Goal: Ask a question

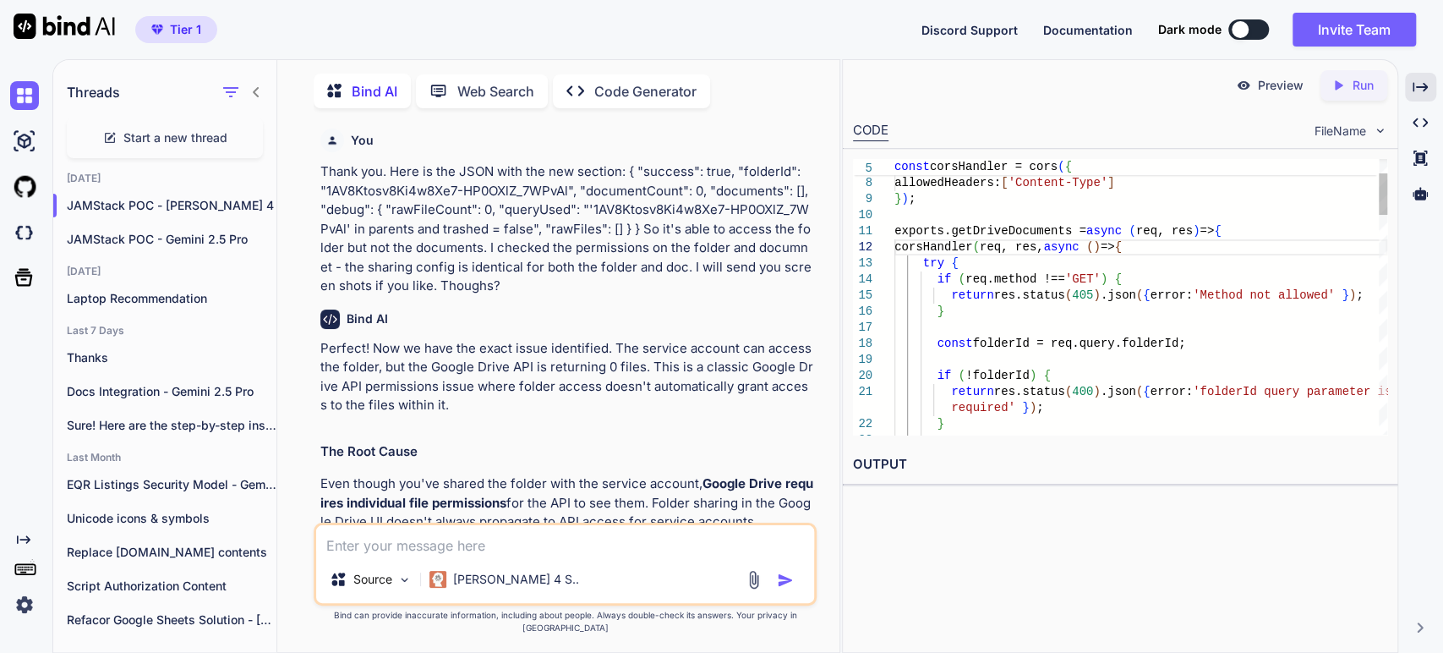
scroll to position [12842, 0]
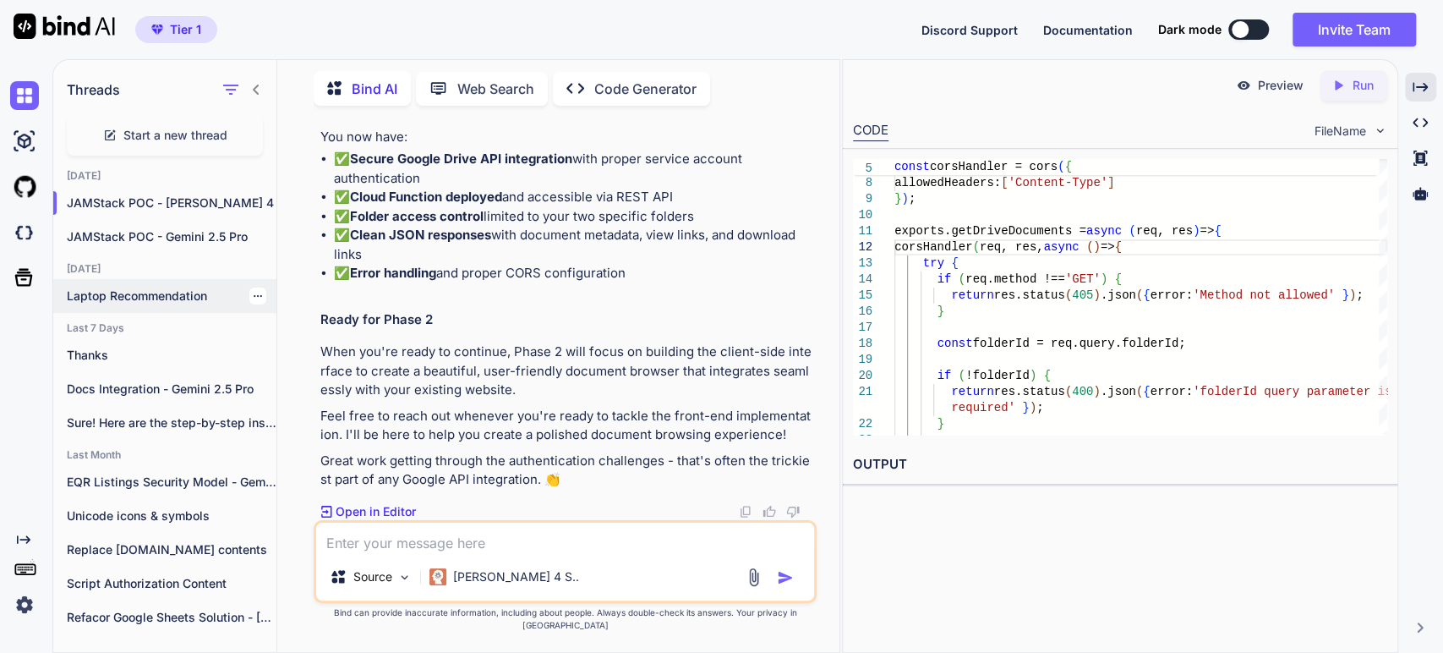
click at [150, 289] on p "Laptop Recommendation" at bounding box center [172, 296] width 210 height 17
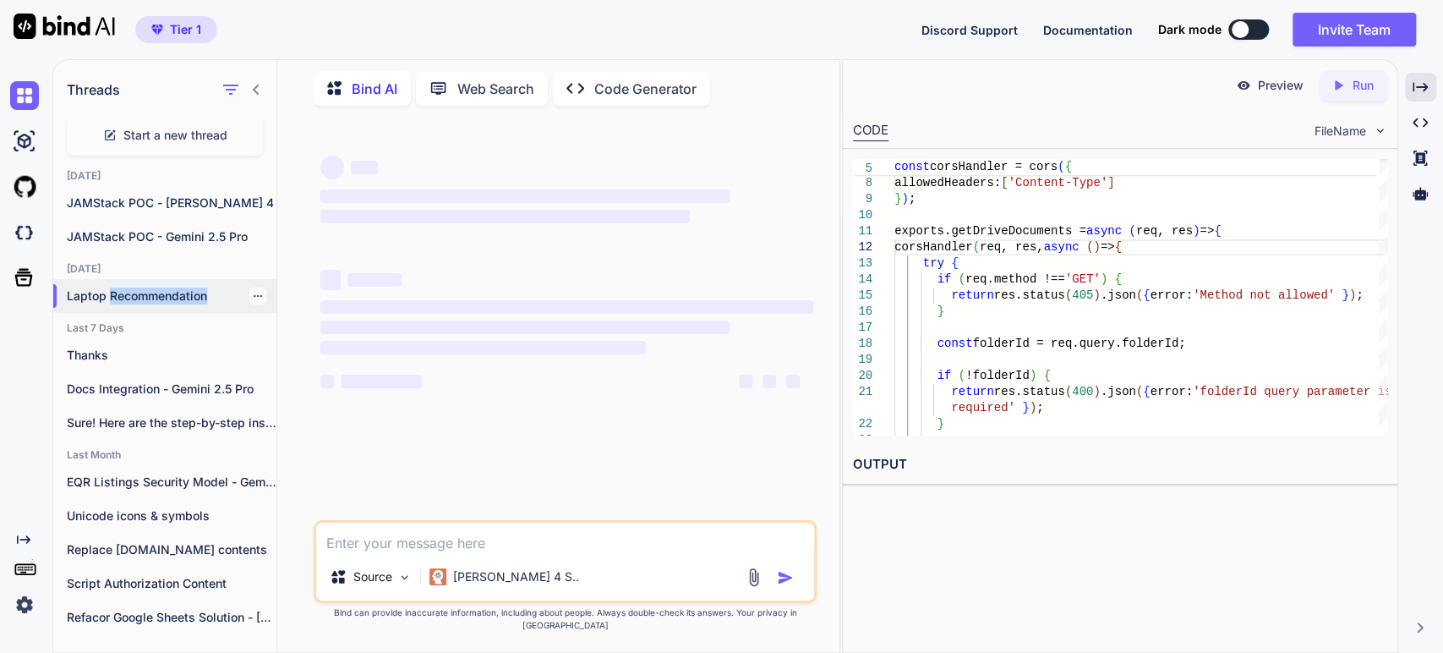
scroll to position [0, 0]
click at [150, 289] on p "Laptop Recommendation" at bounding box center [172, 296] width 210 height 17
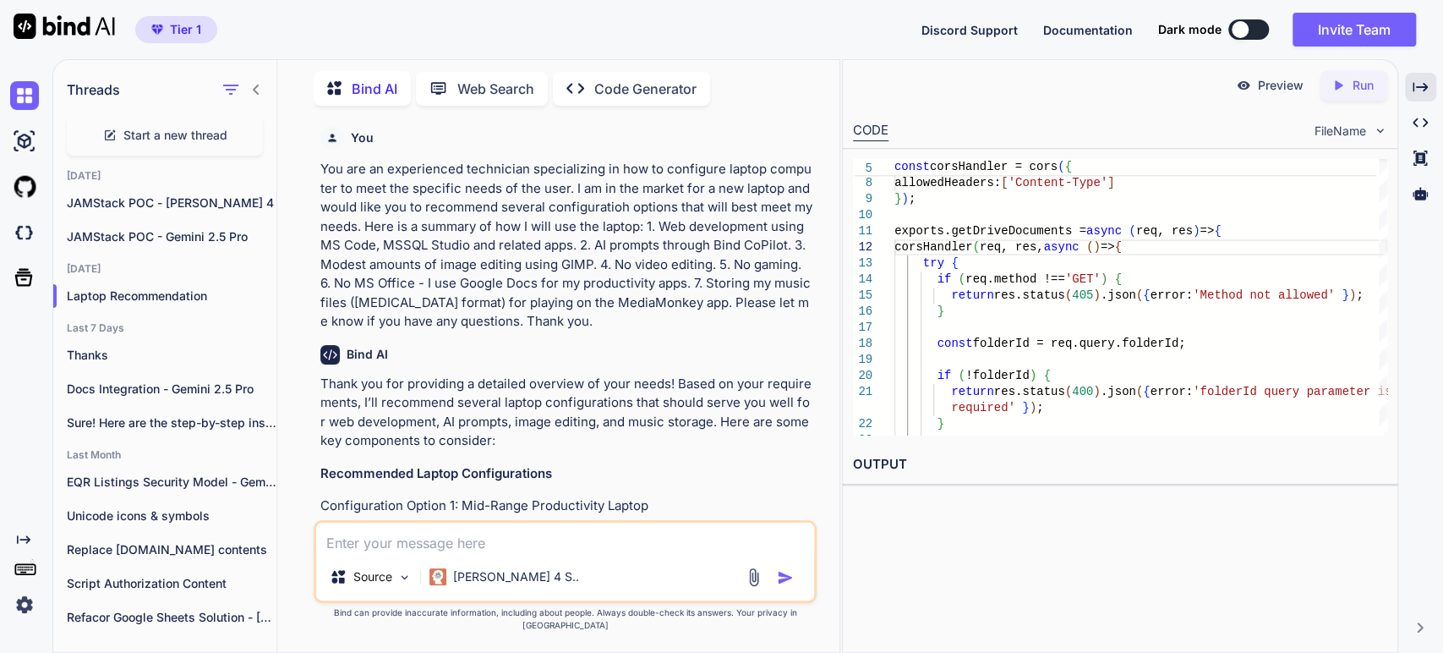
click at [535, 233] on p "You are an experienced technician specializing in how to configure laptop compu…" at bounding box center [566, 246] width 493 height 172
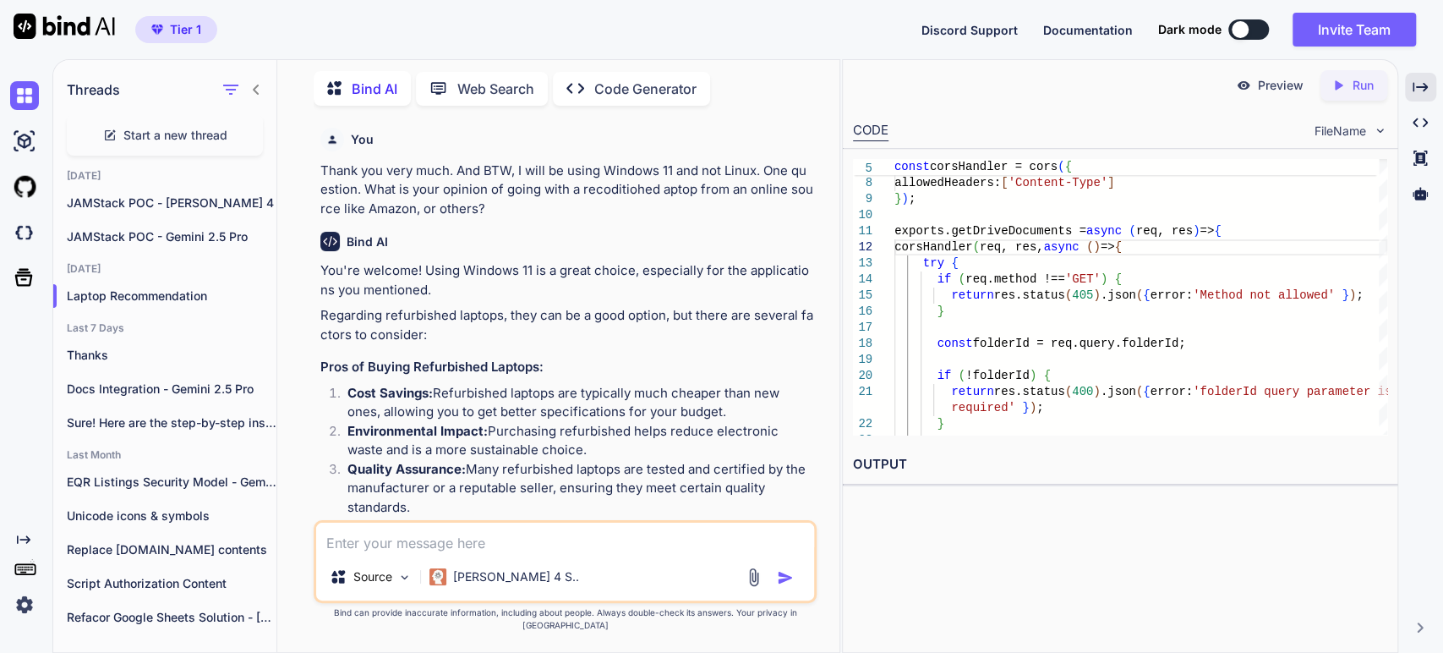
scroll to position [1416, 0]
click at [440, 291] on p "You're welcome! Using Windows 11 is a great choice, especially for the applicat…" at bounding box center [566, 279] width 493 height 38
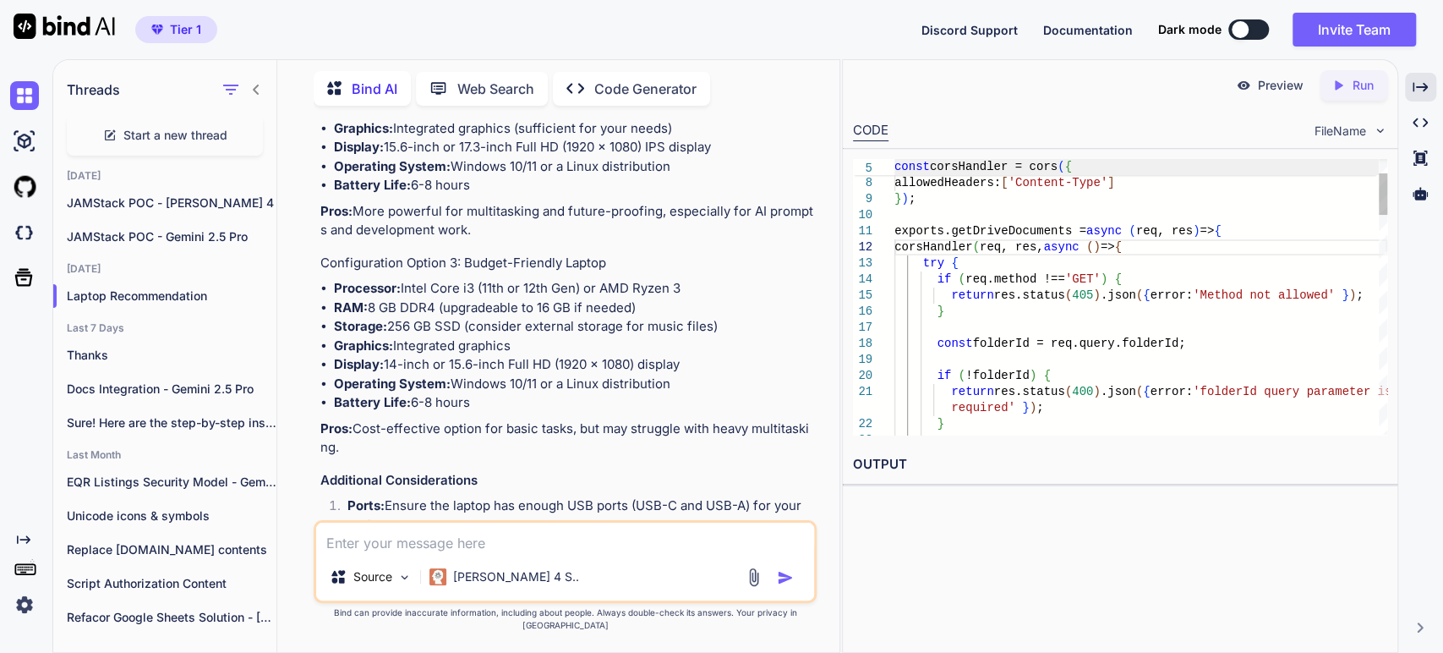
scroll to position [665, 0]
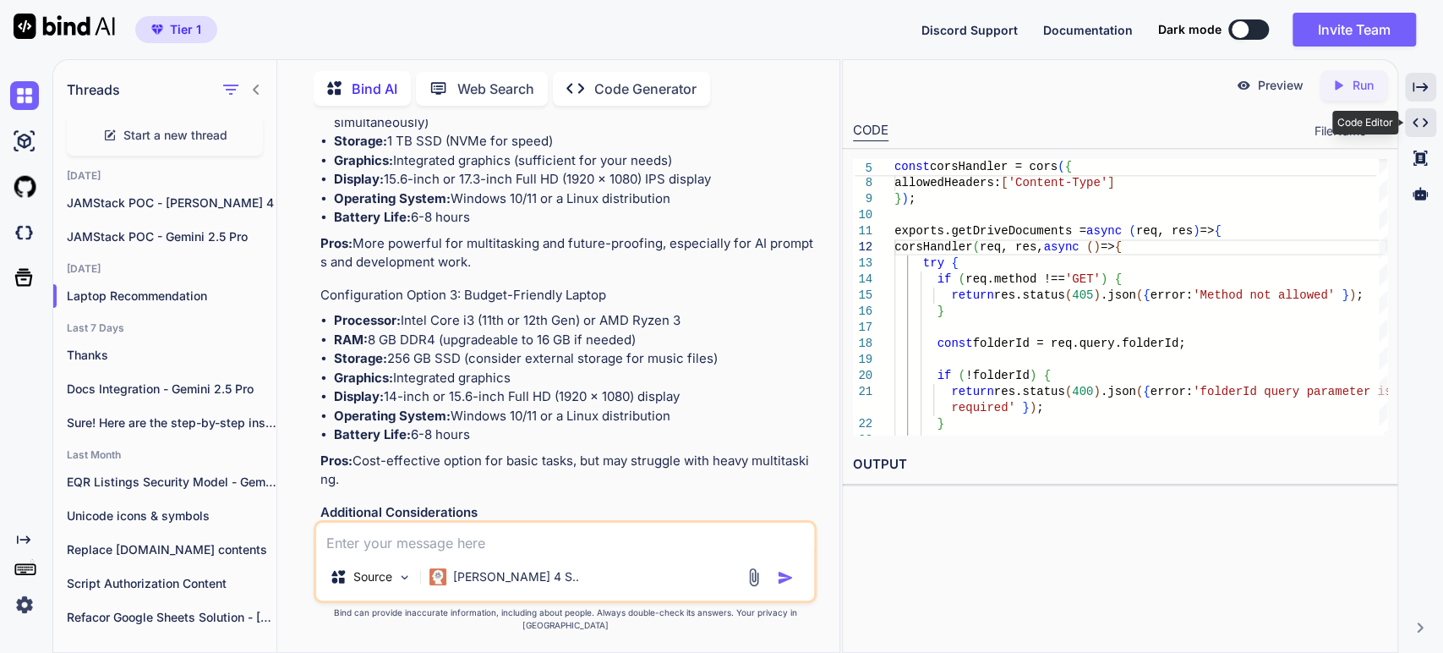
drag, startPoint x: 1421, startPoint y: 128, endPoint x: 1412, endPoint y: 124, distance: 9.9
click at [1421, 127] on icon "Created with Pixso." at bounding box center [1420, 122] width 15 height 15
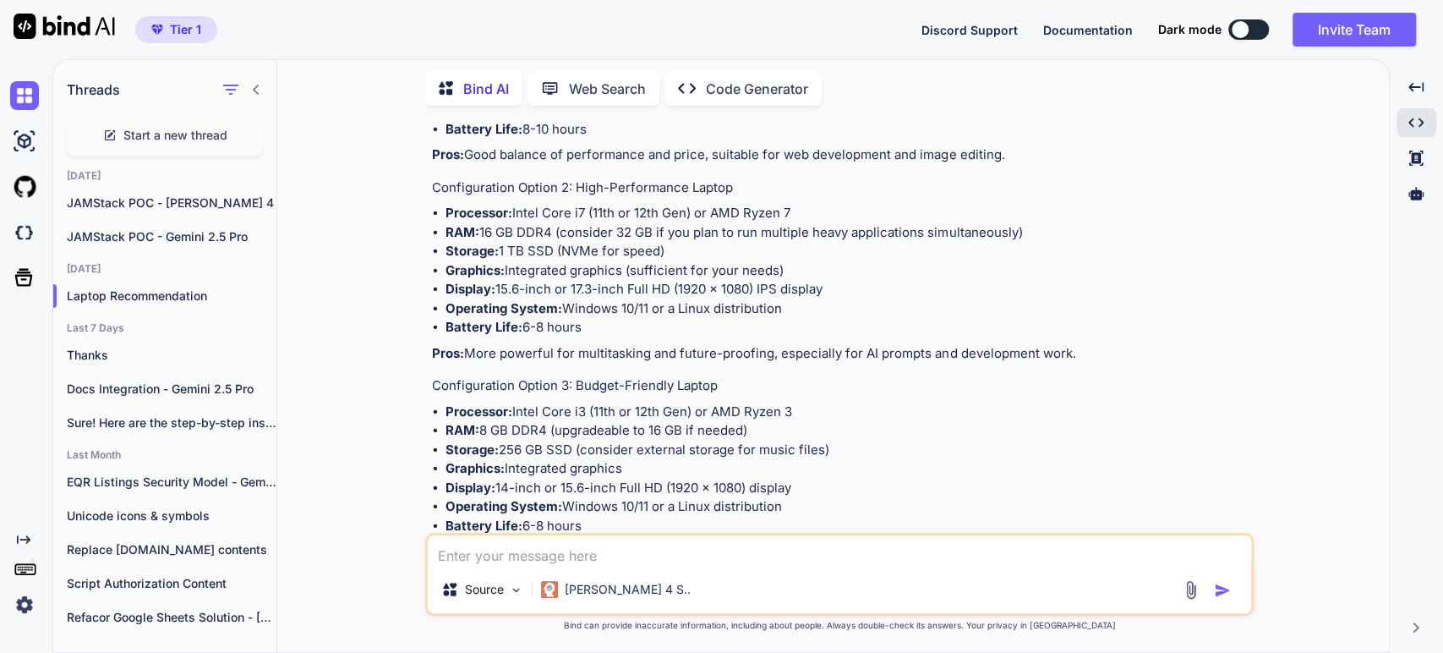
scroll to position [469, 0]
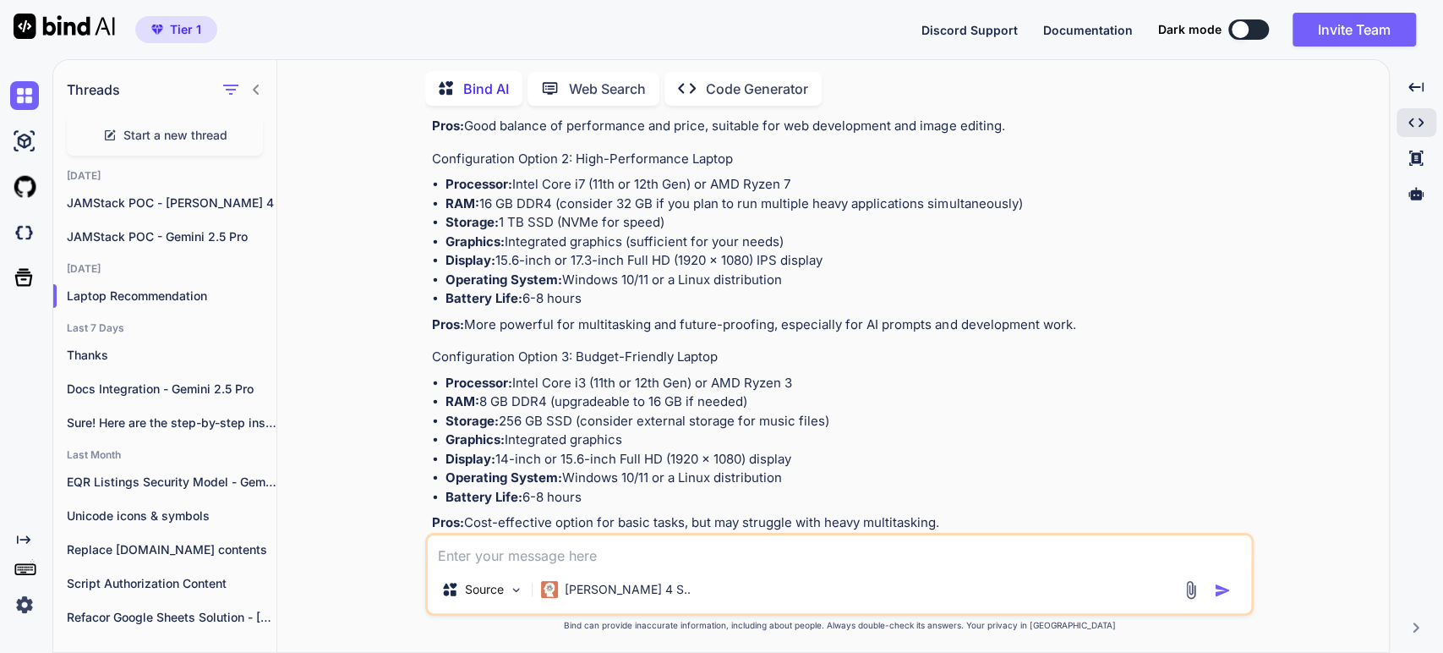
type textarea "x"
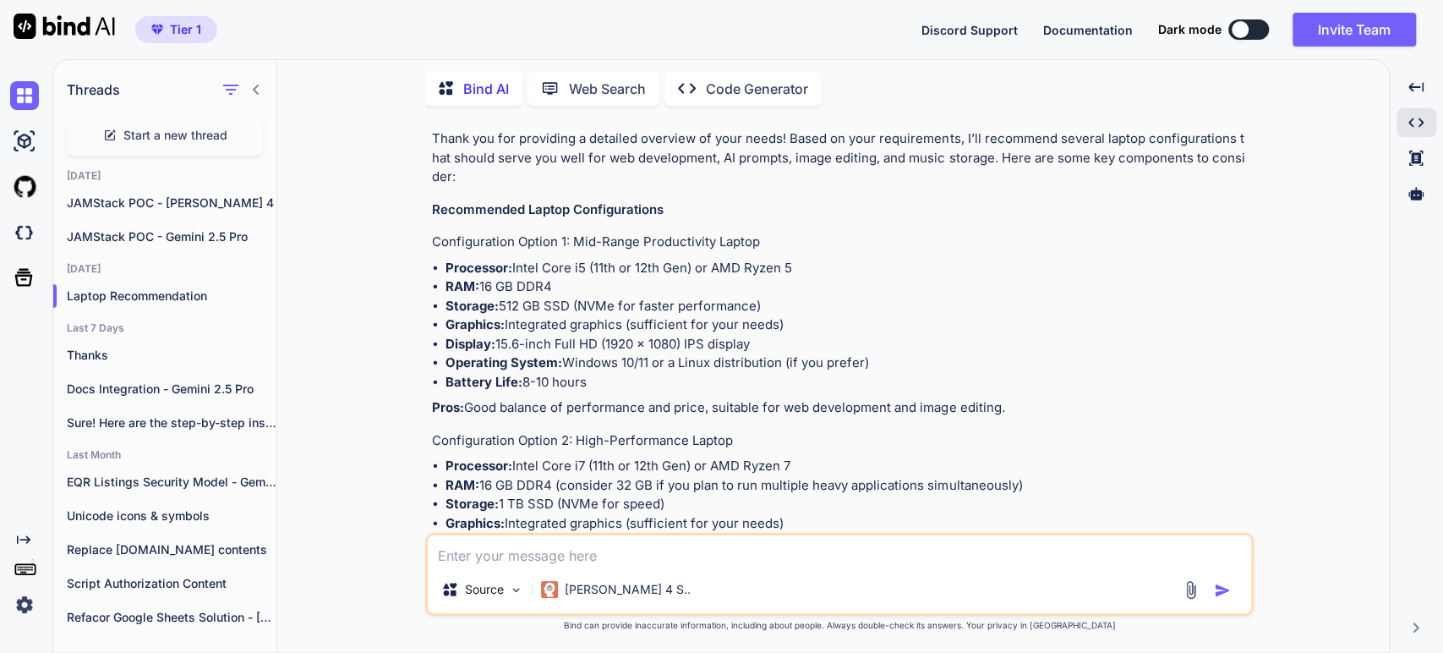
click at [487, 260] on strong "Processor:" at bounding box center [479, 268] width 67 height 16
copy strong "Processor"
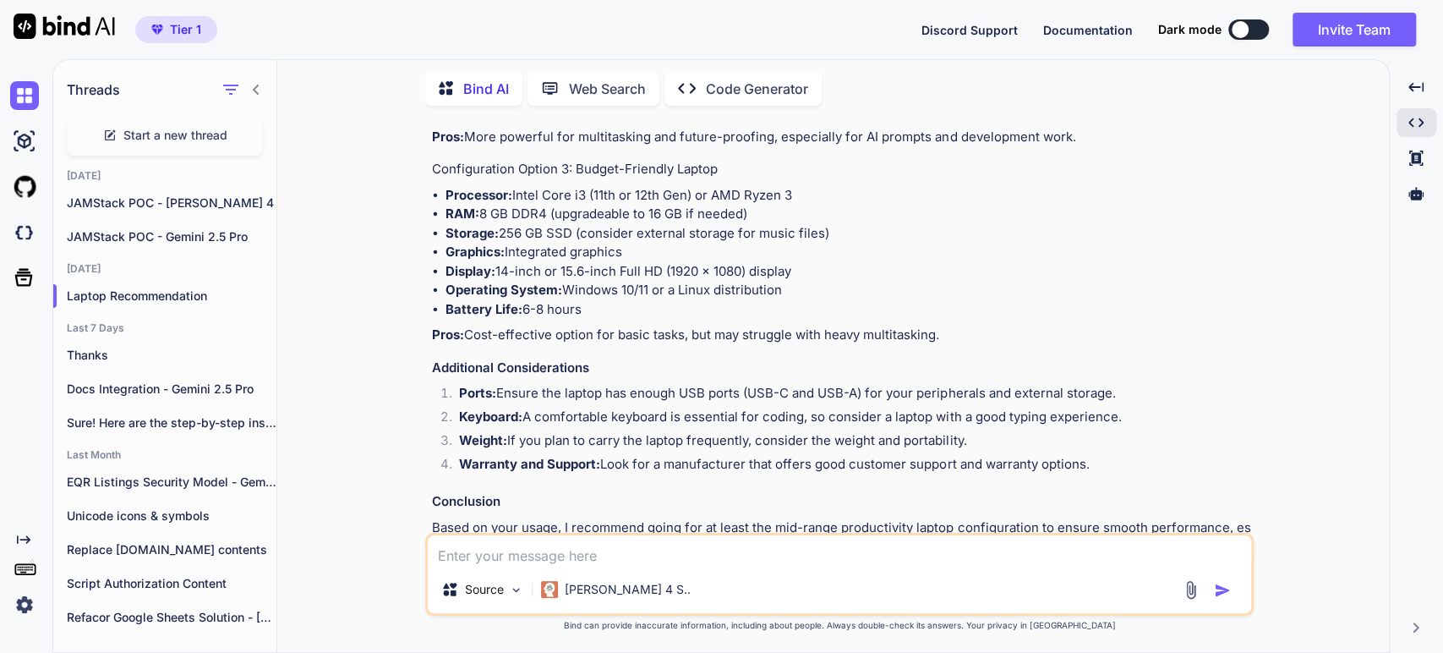
scroll to position [0, 0]
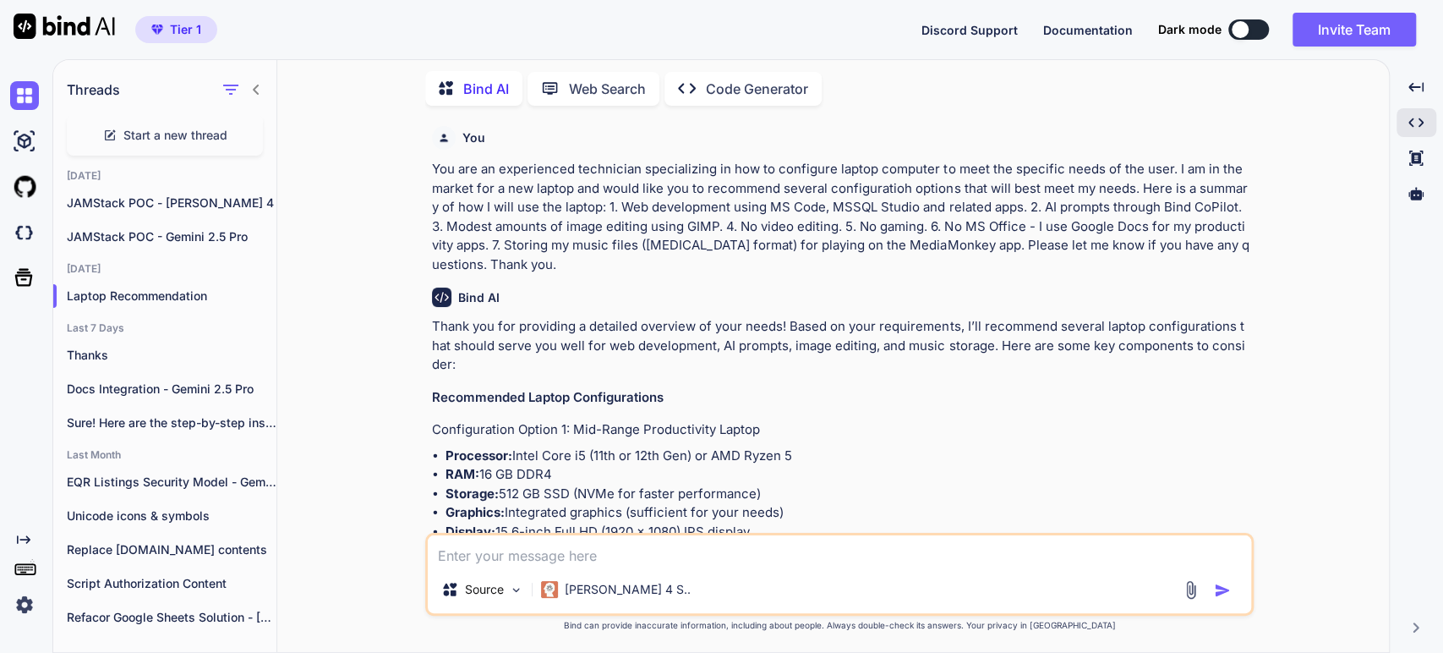
click at [676, 465] on li "RAM: 16 GB DDR4" at bounding box center [848, 474] width 805 height 19
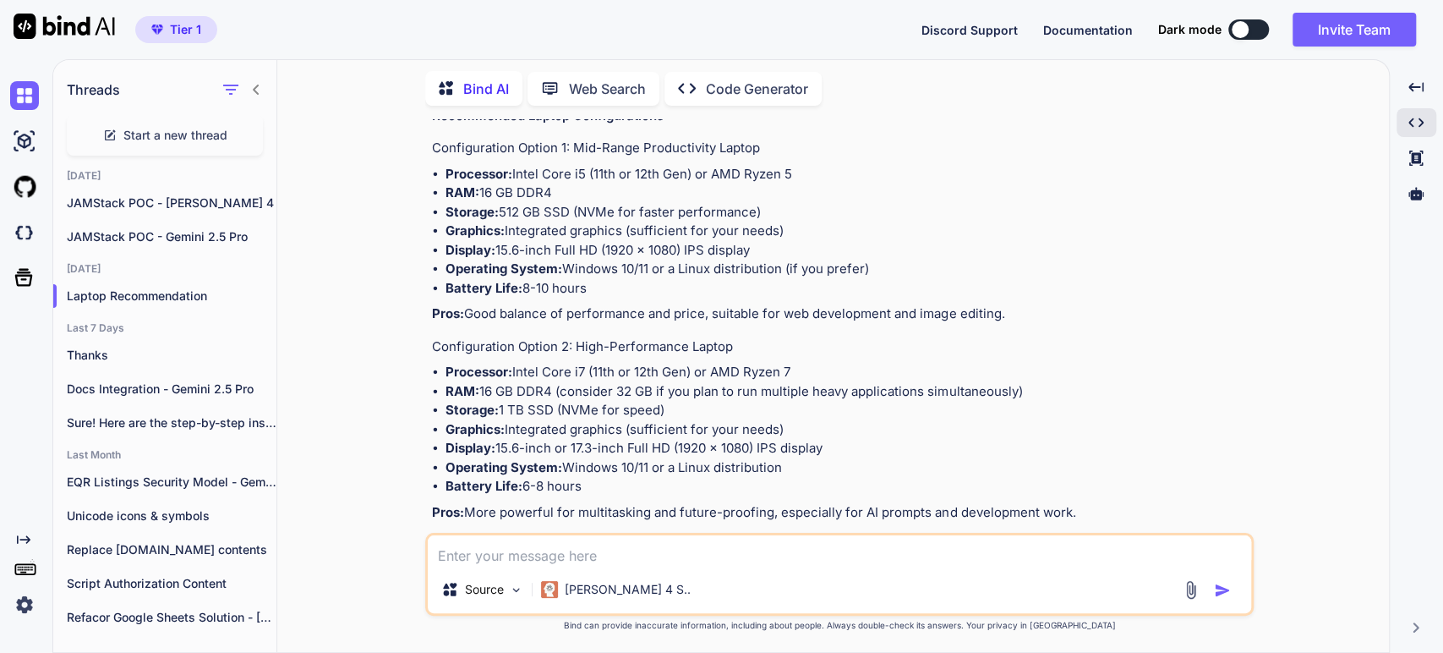
scroll to position [188, 0]
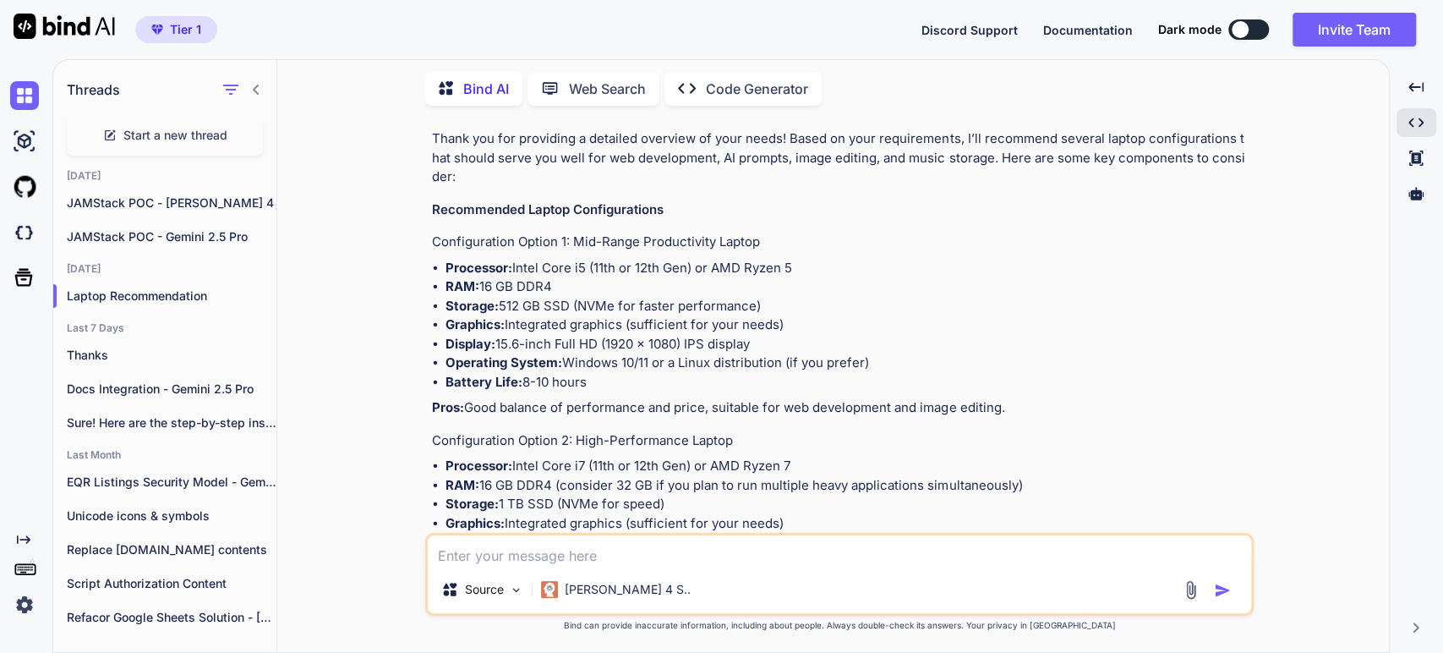
drag, startPoint x: 516, startPoint y: 248, endPoint x: 796, endPoint y: 238, distance: 280.1
click at [796, 259] on li "Processor: Intel Core i5 (11th or 12th Gen) or AMD Ryzen 5" at bounding box center [848, 268] width 805 height 19
copy li "Intel Core i5 (11th or 12th Gen) or AMD Ryzen 5"
drag, startPoint x: 555, startPoint y: 264, endPoint x: 480, endPoint y: 262, distance: 74.4
click at [480, 277] on li "RAM: 16 GB DDR4" at bounding box center [848, 286] width 805 height 19
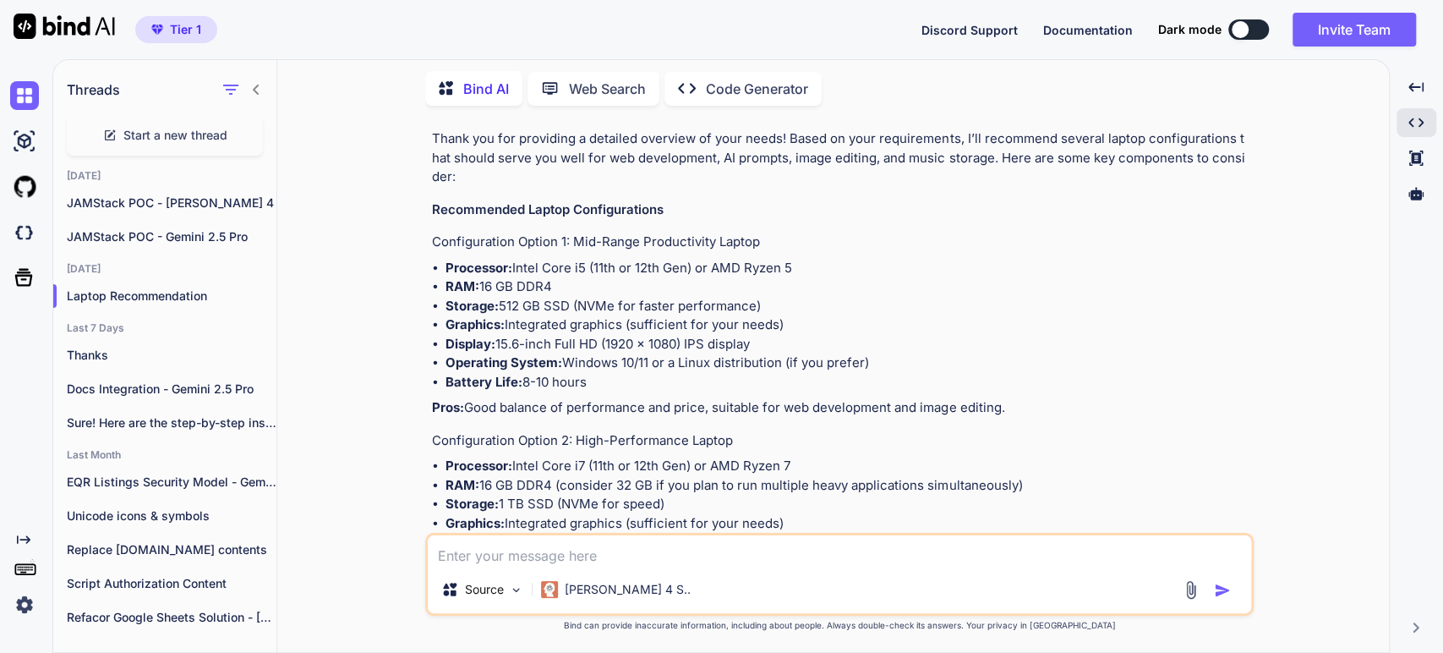
copy li "16 GB DDR4"
drag, startPoint x: 764, startPoint y: 279, endPoint x: 502, endPoint y: 284, distance: 262.2
click at [502, 297] on li "Storage: 512 GB SSD (NVMe for faster performance)" at bounding box center [848, 306] width 805 height 19
copy li "512 GB SSD (NVMe for faster performance)"
click at [594, 315] on li "Graphics: Integrated graphics (sufficient for your needs)" at bounding box center [848, 324] width 805 height 19
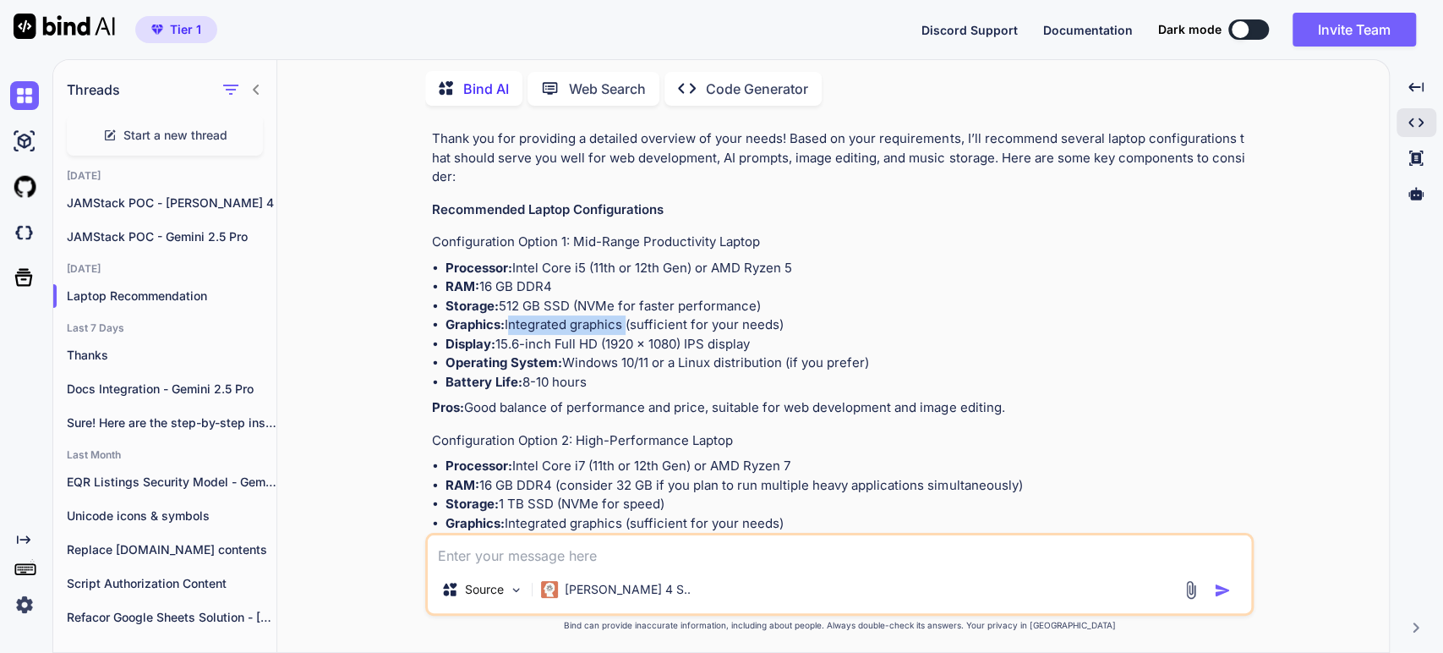
drag, startPoint x: 628, startPoint y: 304, endPoint x: 509, endPoint y: 308, distance: 119.3
click at [509, 315] on li "Graphics: Integrated graphics (sufficient for your needs)" at bounding box center [848, 324] width 805 height 19
copy li "Integrated graphics"
click at [568, 335] on li "Display: 15.6-inch Full HD (1920 x 1080) IPS display" at bounding box center [848, 344] width 805 height 19
drag, startPoint x: 768, startPoint y: 325, endPoint x: 497, endPoint y: 325, distance: 270.6
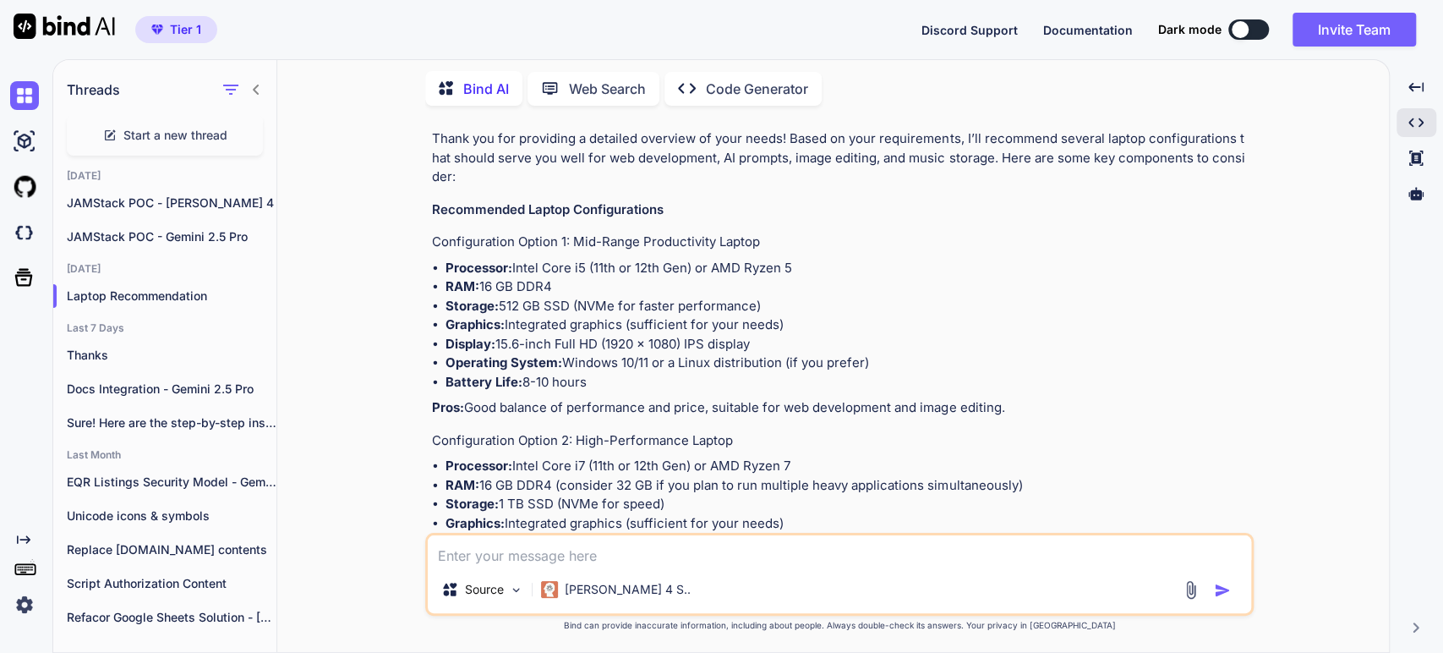
click at [497, 335] on li "Display: 15.6-inch Full HD (1920 x 1080) IPS display" at bounding box center [848, 344] width 805 height 19
copy li "15.6-inch Full HD (1920 x 1080) IPS display"
drag, startPoint x: 588, startPoint y: 361, endPoint x: 533, endPoint y: 354, distance: 55.4
click at [527, 373] on li "Battery Life: 8-10 hours" at bounding box center [848, 382] width 805 height 19
copy li "8-10 hours"
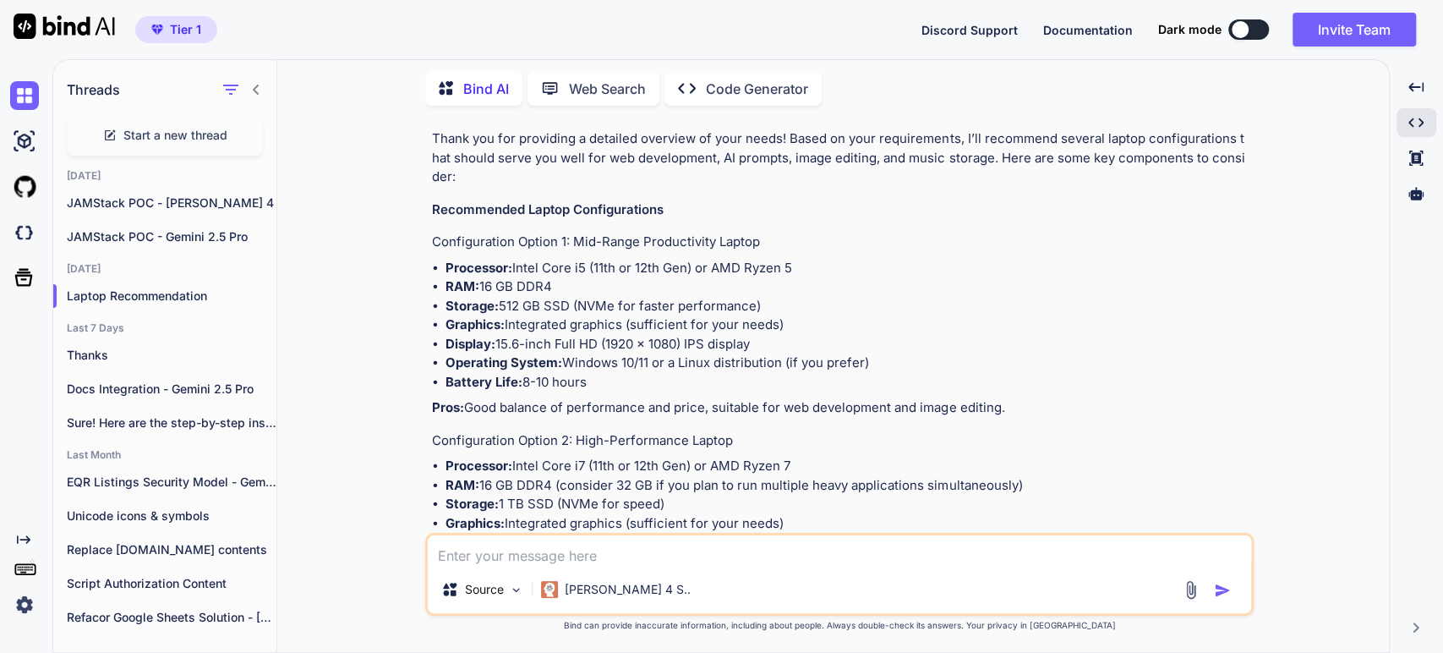
click at [539, 457] on li "Processor: Intel Core i7 (11th or 12th Gen) or AMD Ryzen 7" at bounding box center [848, 466] width 805 height 19
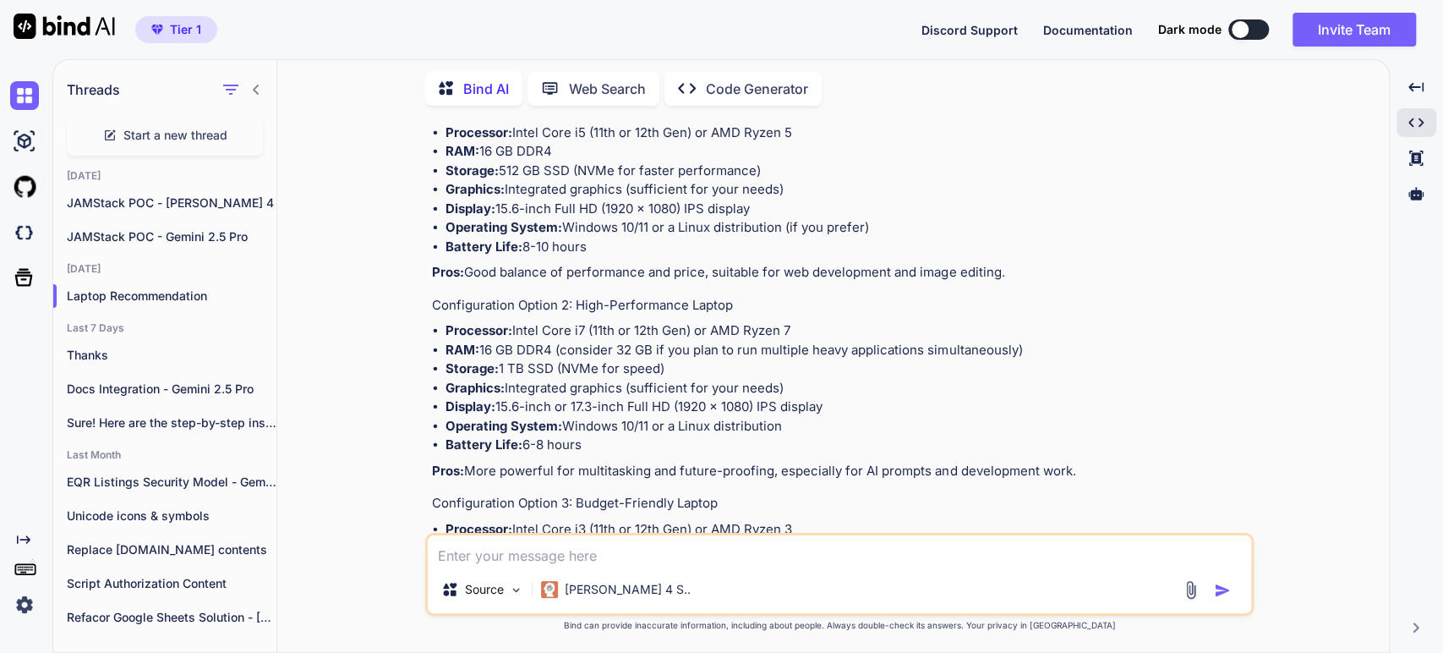
scroll to position [375, 0]
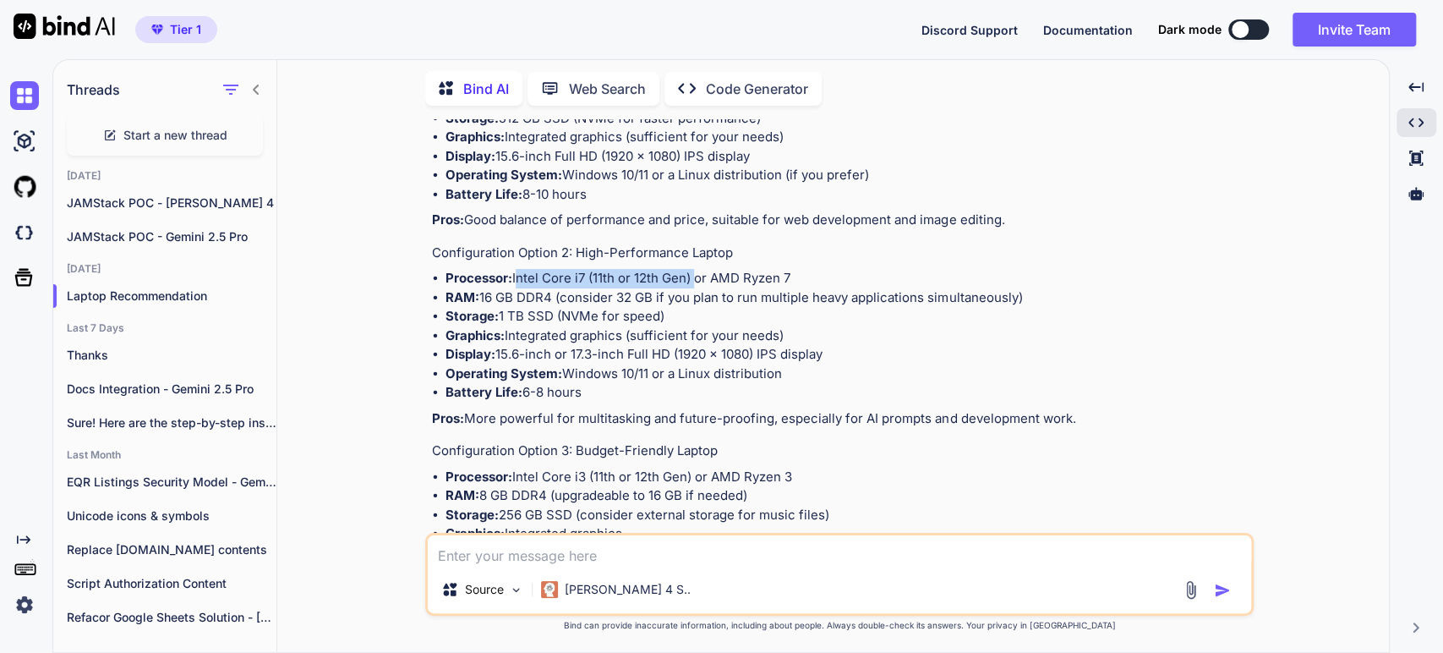
drag, startPoint x: 697, startPoint y: 256, endPoint x: 517, endPoint y: 262, distance: 180.2
click at [517, 269] on li "Processor: Intel Core i7 (11th or 12th Gen) or AMD Ryzen 7" at bounding box center [848, 278] width 805 height 19
copy li "Intel Core i7 (11th or 12th Gen)"
drag, startPoint x: 720, startPoint y: 257, endPoint x: 794, endPoint y: 252, distance: 74.6
click at [794, 269] on li "Processor: Intel Core i7 (11th or 12th Gen) or AMD Ryzen 7" at bounding box center [848, 278] width 805 height 19
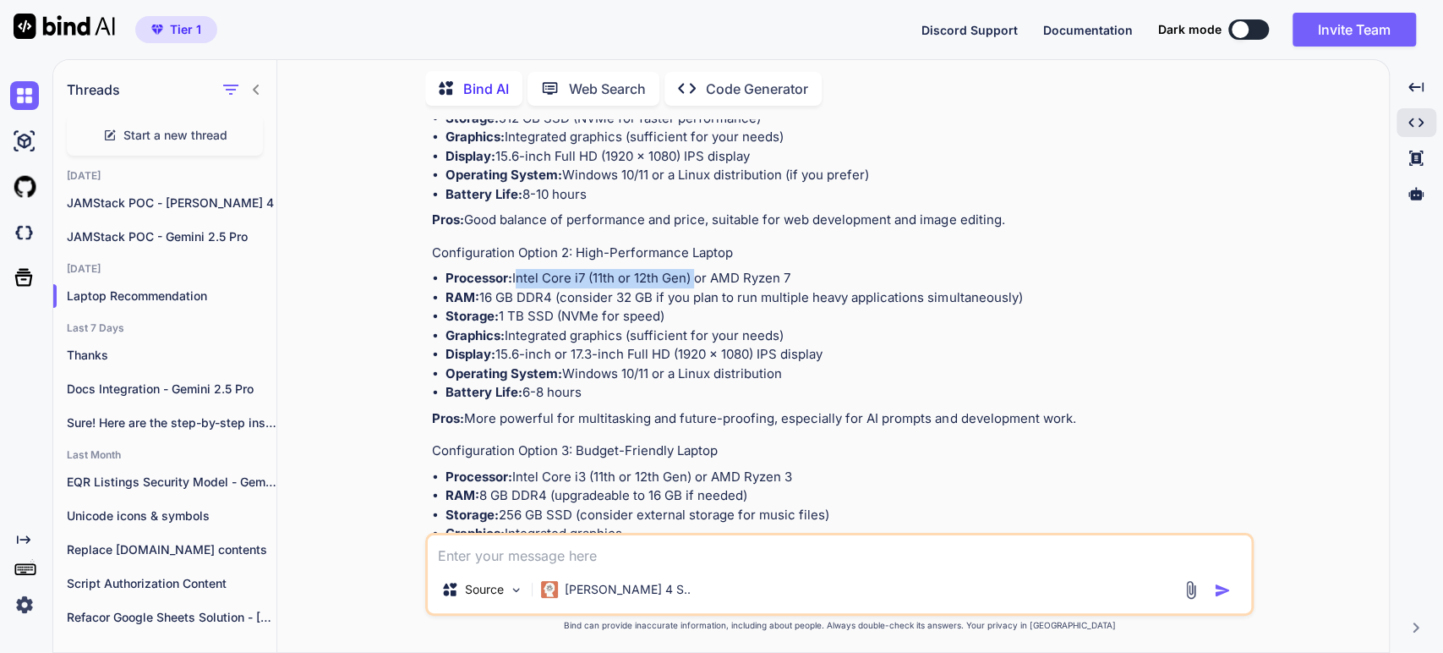
copy li "AMD Ryzen 7"
click at [806, 307] on li "Storage: 1 TB SSD (NVMe for speed)" at bounding box center [848, 316] width 805 height 19
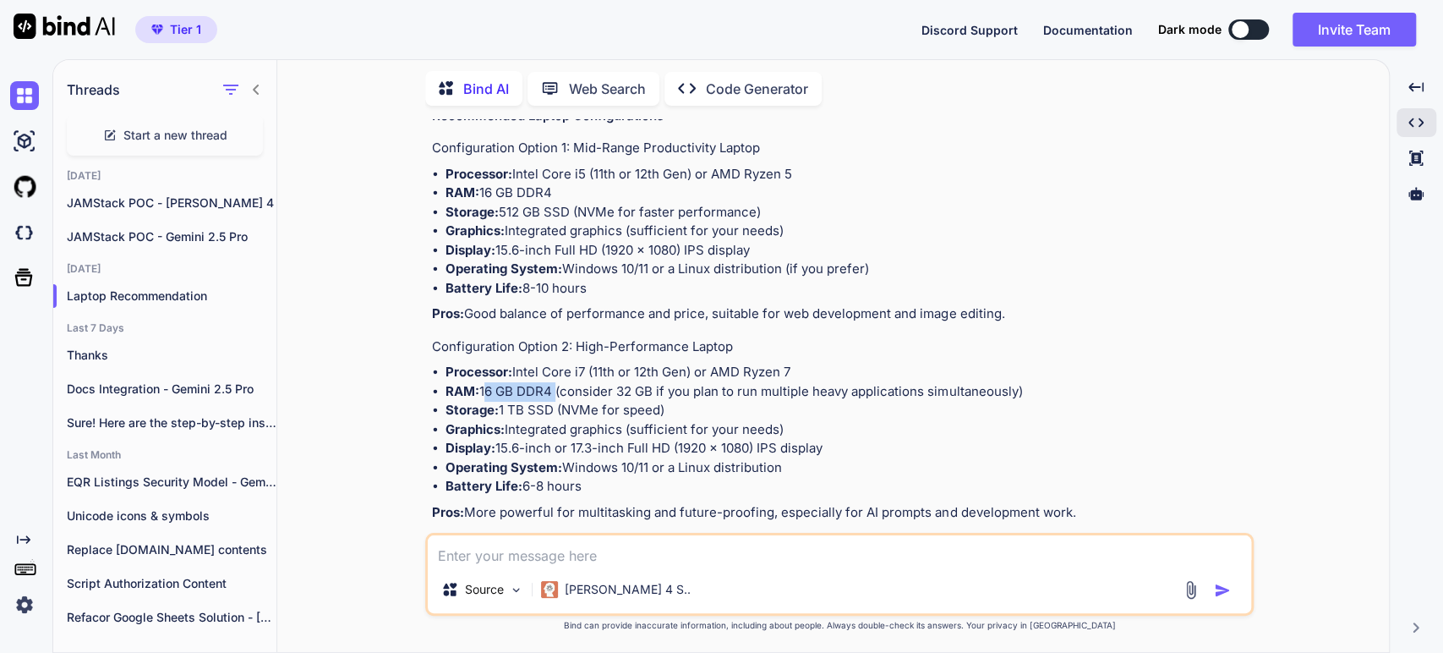
drag, startPoint x: 554, startPoint y: 368, endPoint x: 481, endPoint y: 367, distance: 72.7
click at [481, 382] on li "RAM: 16 GB DDR4 (consider 32 GB if you plan to run multiple heavy applications …" at bounding box center [848, 391] width 805 height 19
copy li "16 GB DDR4"
drag, startPoint x: 668, startPoint y: 388, endPoint x: 504, endPoint y: 385, distance: 164.1
click at [504, 401] on li "Storage: 1 TB SSD (NVMe for speed)" at bounding box center [848, 410] width 805 height 19
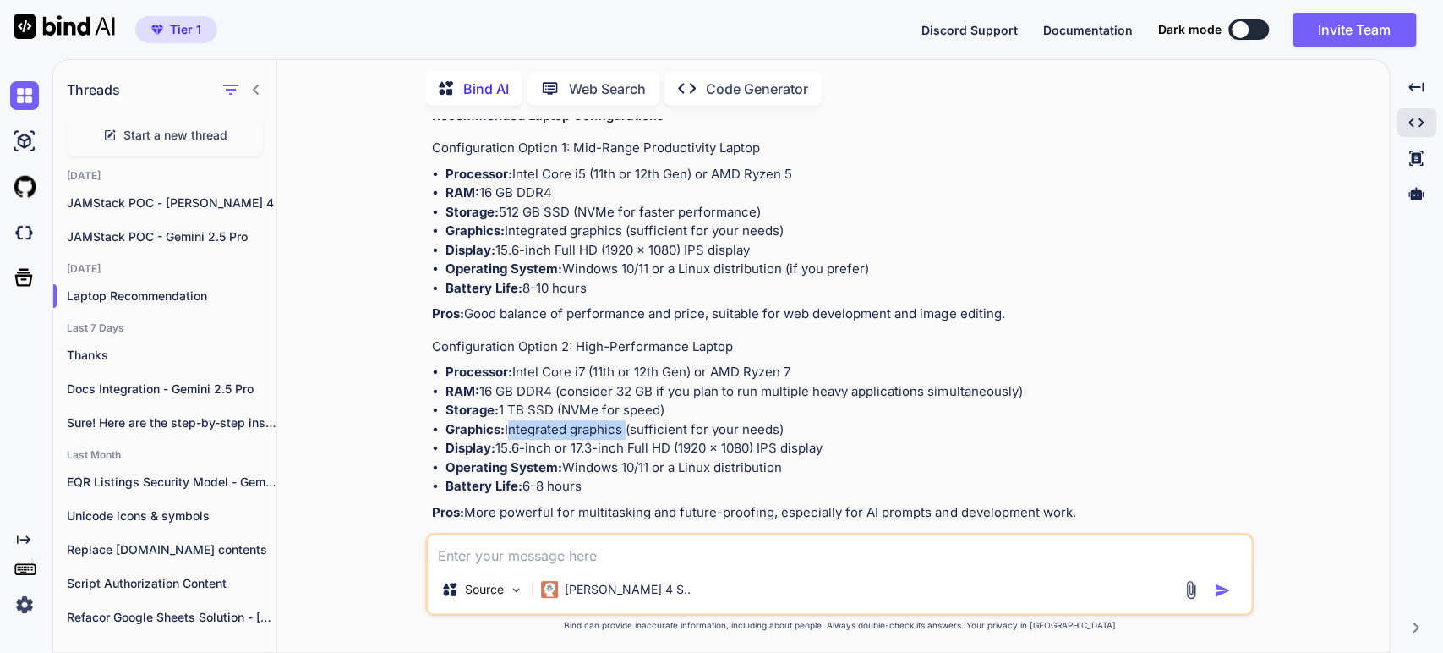
drag, startPoint x: 625, startPoint y: 408, endPoint x: 507, endPoint y: 404, distance: 117.6
click at [507, 420] on li "Graphics: Integrated graphics (sufficient for your needs)" at bounding box center [848, 429] width 805 height 19
drag, startPoint x: 846, startPoint y: 431, endPoint x: 501, endPoint y: 424, distance: 345.9
click at [501, 439] on li "Display: 15.6-inch or 17.3-inch Full HD (1920 x 1080) IPS display" at bounding box center [848, 448] width 805 height 19
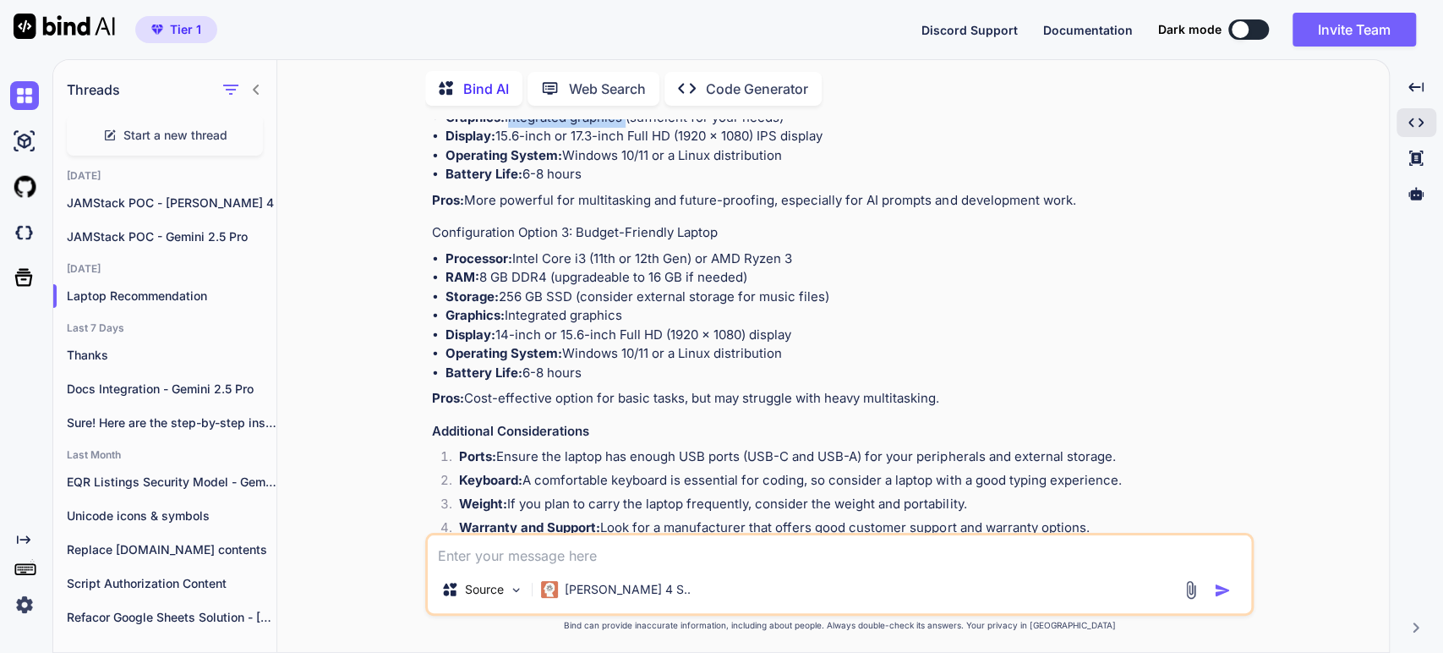
scroll to position [563, 0]
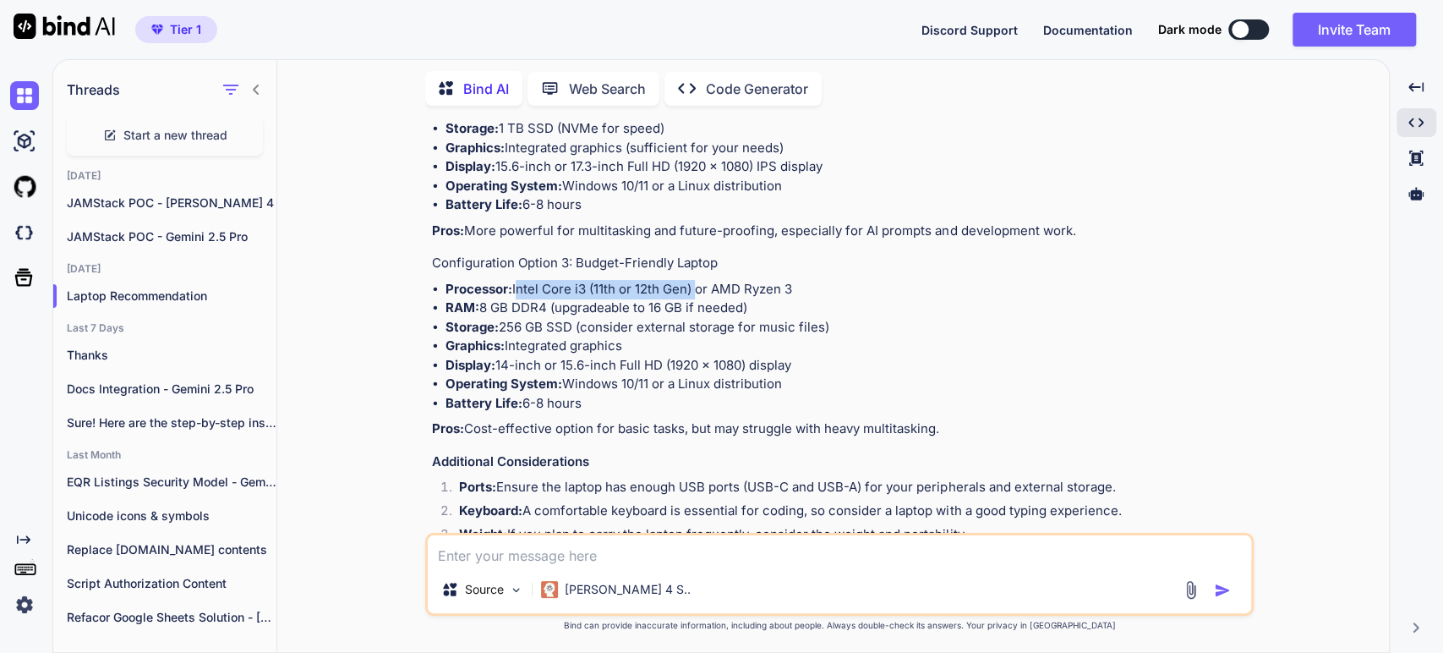
drag, startPoint x: 699, startPoint y: 272, endPoint x: 514, endPoint y: 274, distance: 185.2
click at [514, 280] on li "Processor: Intel Core i3 (11th or 12th Gen) or AMD Ryzen 3" at bounding box center [848, 289] width 805 height 19
drag, startPoint x: 551, startPoint y: 288, endPoint x: 486, endPoint y: 293, distance: 65.3
click at [486, 298] on li "RAM: 8 GB DDR4 (upgradeable to 16 GB if needed)" at bounding box center [848, 307] width 805 height 19
drag, startPoint x: 506, startPoint y: 303, endPoint x: 602, endPoint y: 315, distance: 97.1
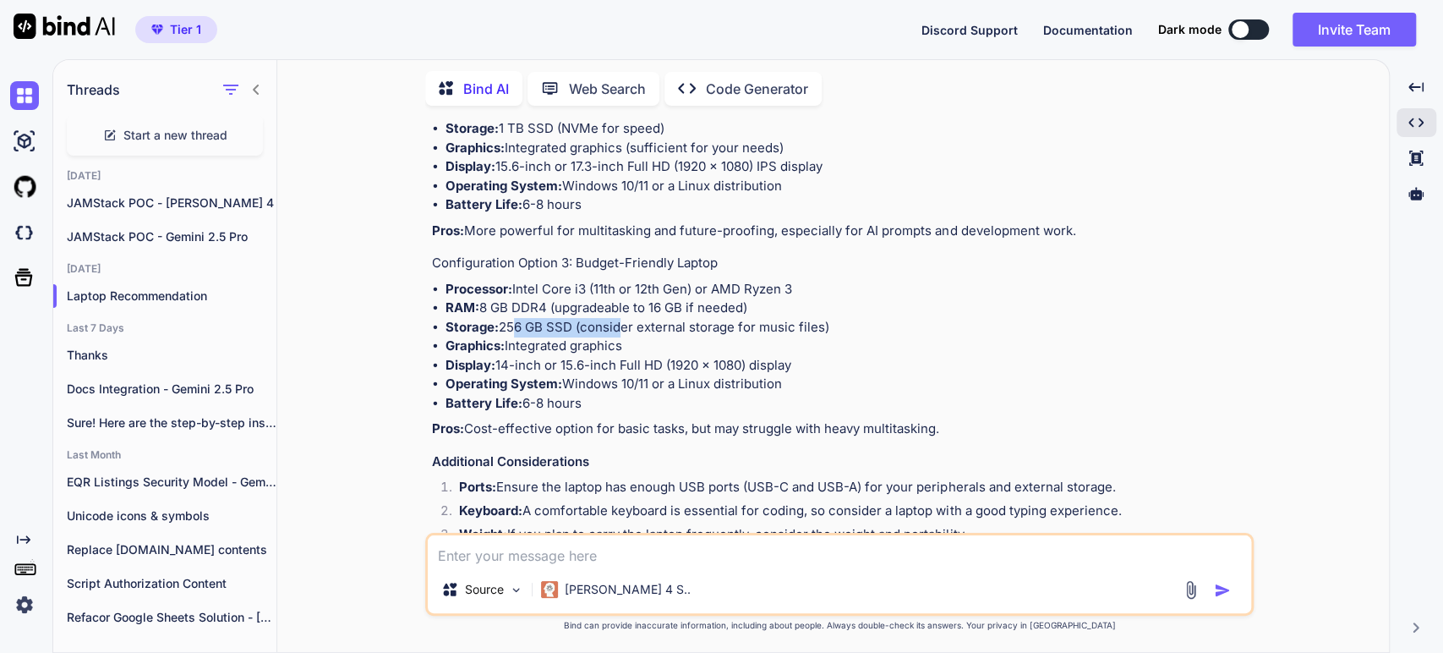
click at [615, 318] on li "Storage: 256 GB SSD (consider external storage for music files)" at bounding box center [848, 327] width 805 height 19
click at [529, 318] on li "Storage: 256 GB SSD (consider external storage for music files)" at bounding box center [848, 327] width 805 height 19
click at [499, 318] on li "Storage: 256 GB SSD (consider external storage for music files)" at bounding box center [848, 327] width 805 height 19
drag, startPoint x: 499, startPoint y: 303, endPoint x: 578, endPoint y: 312, distance: 79.2
click at [578, 318] on li "Storage: 256 GB SSD (consider external storage for music files)" at bounding box center [848, 327] width 805 height 19
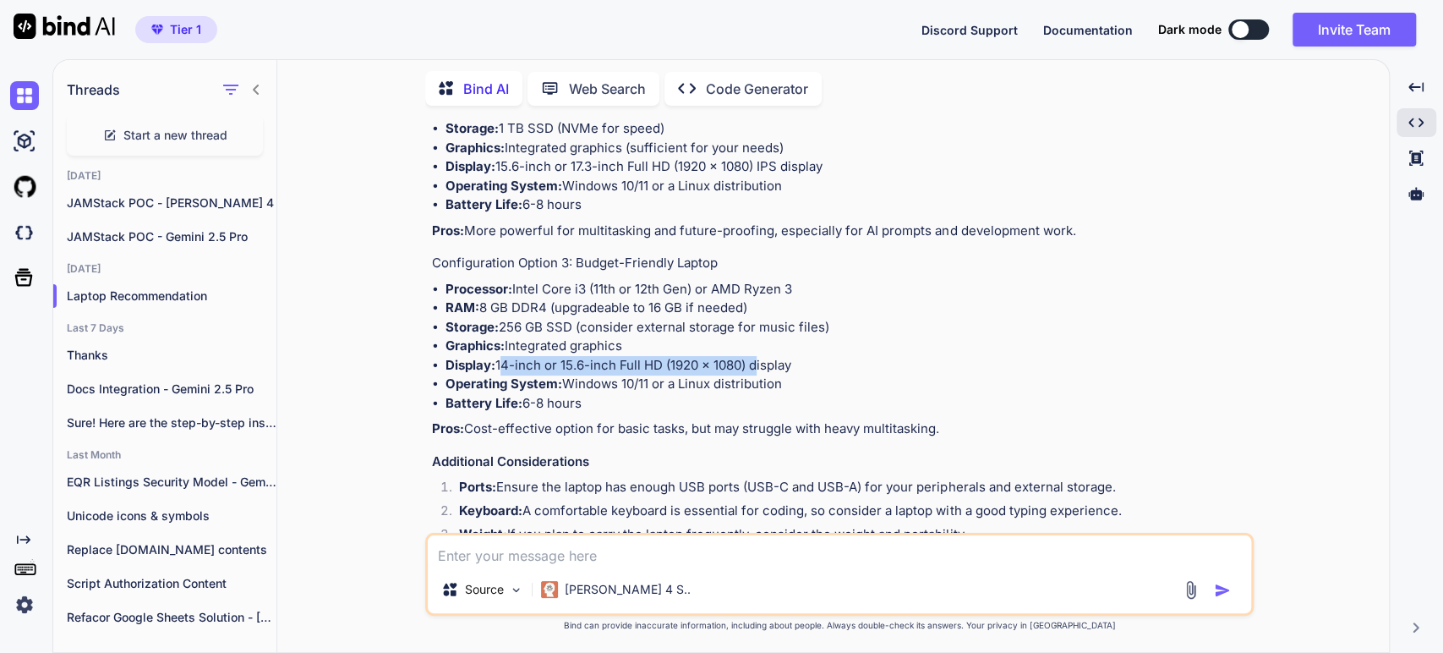
drag, startPoint x: 754, startPoint y: 345, endPoint x: 498, endPoint y: 342, distance: 256.2
click at [498, 356] on li "Display: 14-inch or 15.6-inch Full HD (1920 x 1080) display" at bounding box center [848, 365] width 805 height 19
click at [98, 294] on p "Laptop Recommendation" at bounding box center [172, 296] width 210 height 17
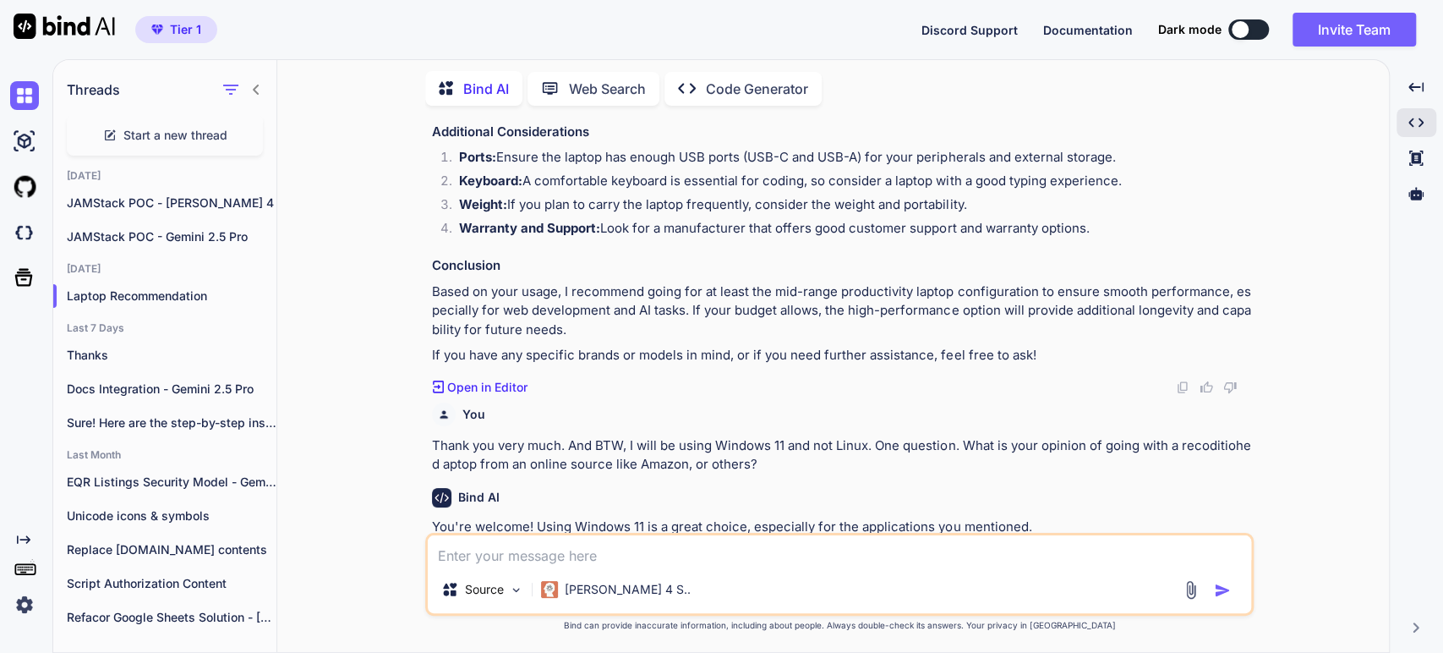
scroll to position [939, 0]
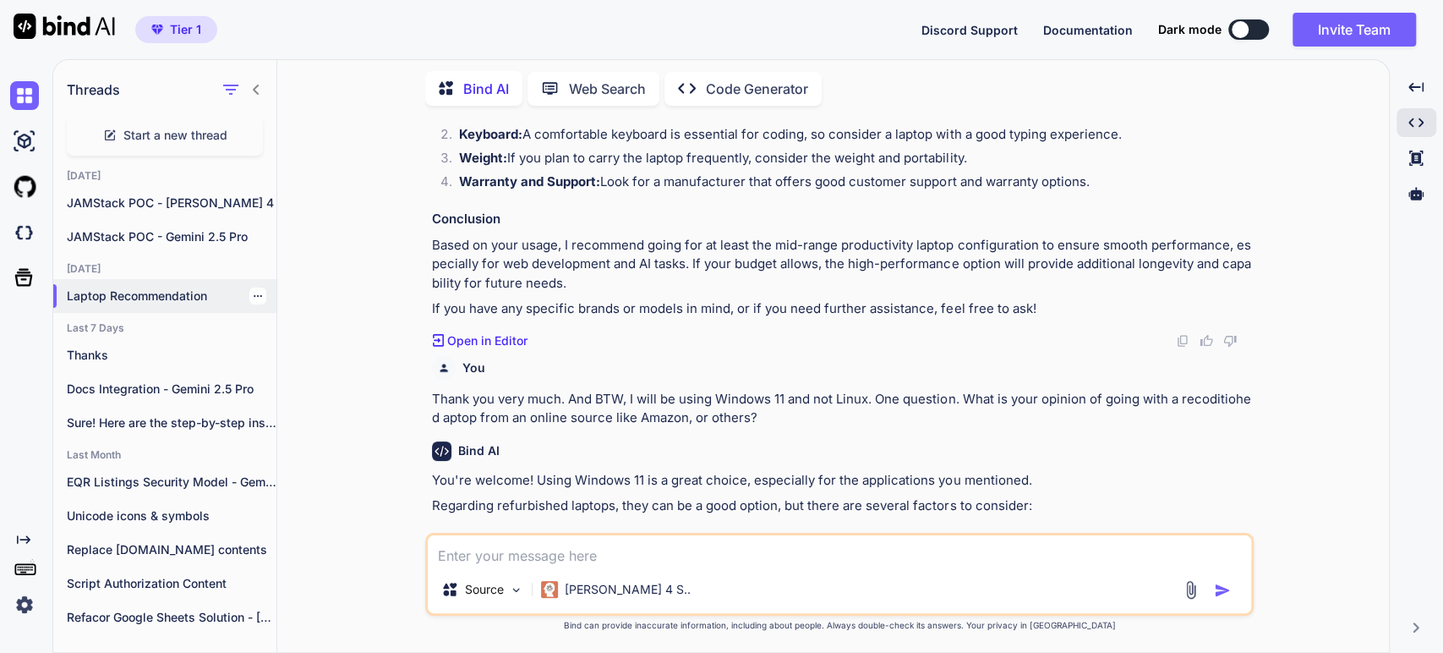
click at [101, 298] on p "Laptop Recommendation" at bounding box center [172, 296] width 210 height 17
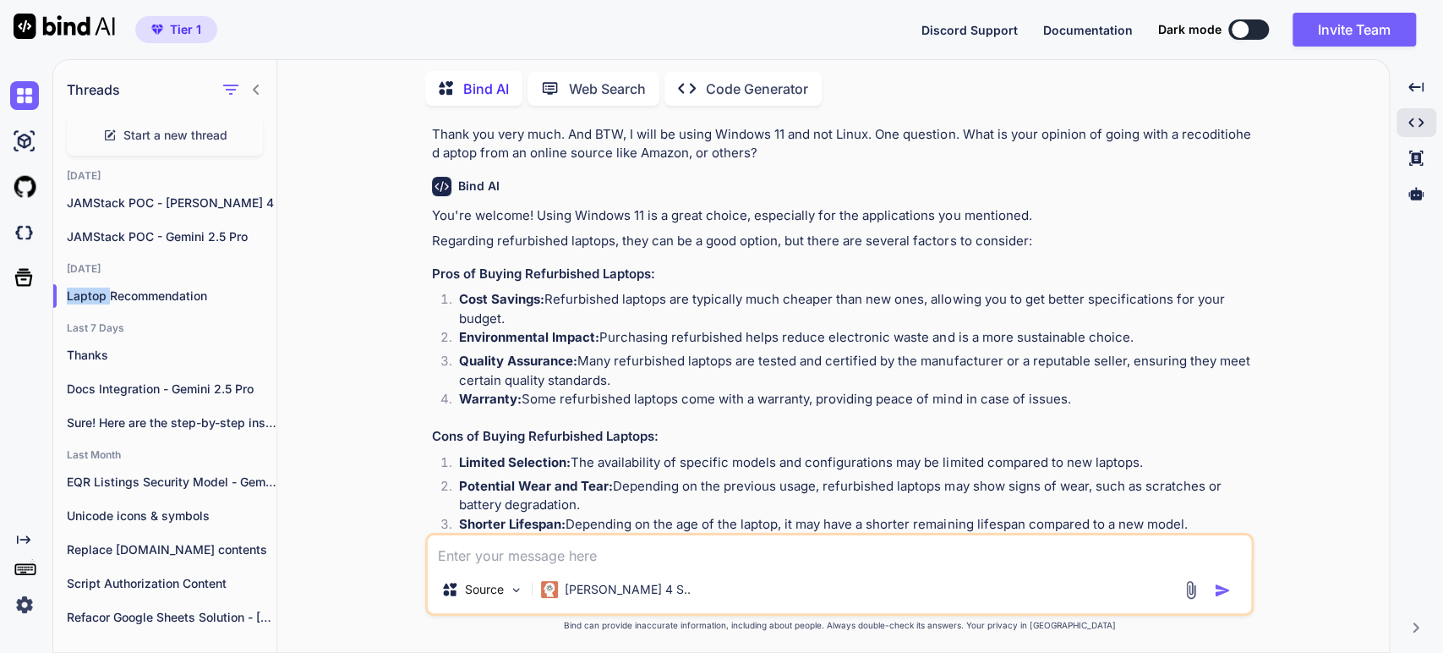
scroll to position [1221, 0]
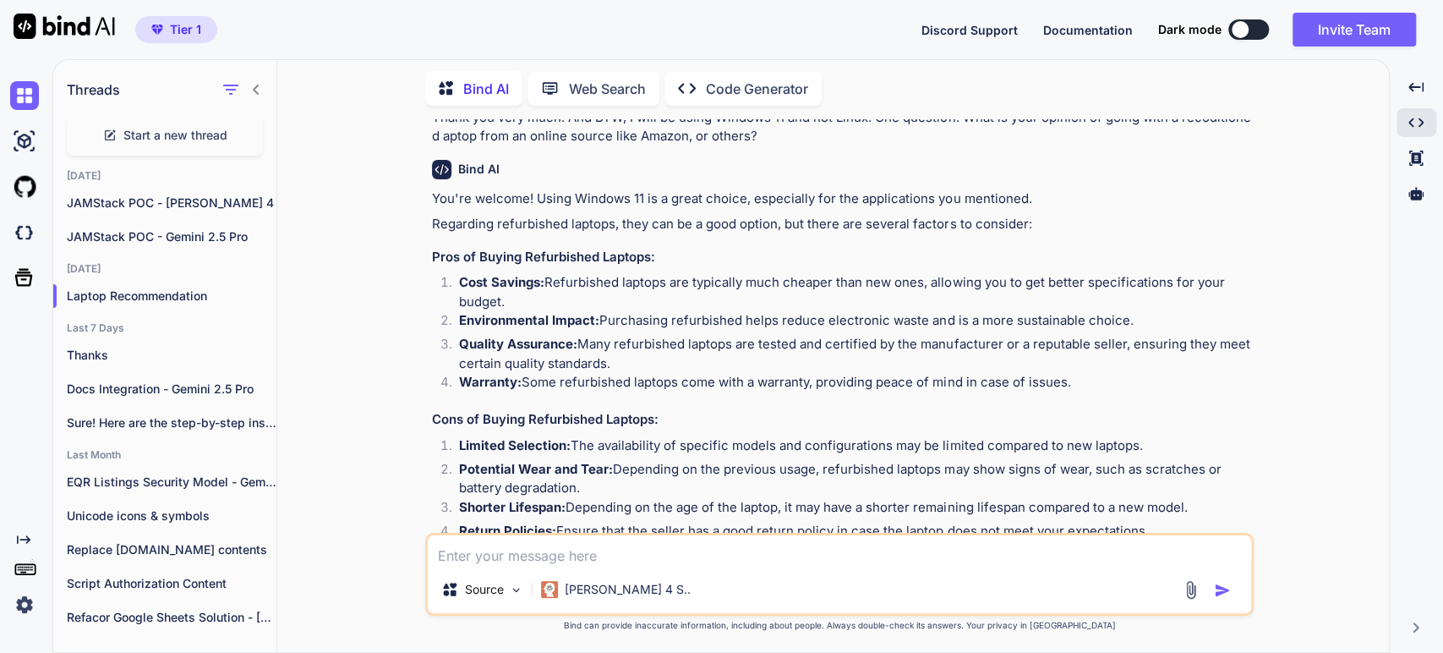
click at [479, 551] on textarea at bounding box center [840, 550] width 824 height 30
type textarea "Thank you. What is the differences between a Dell Latitude 7420 and Dell Latitu…"
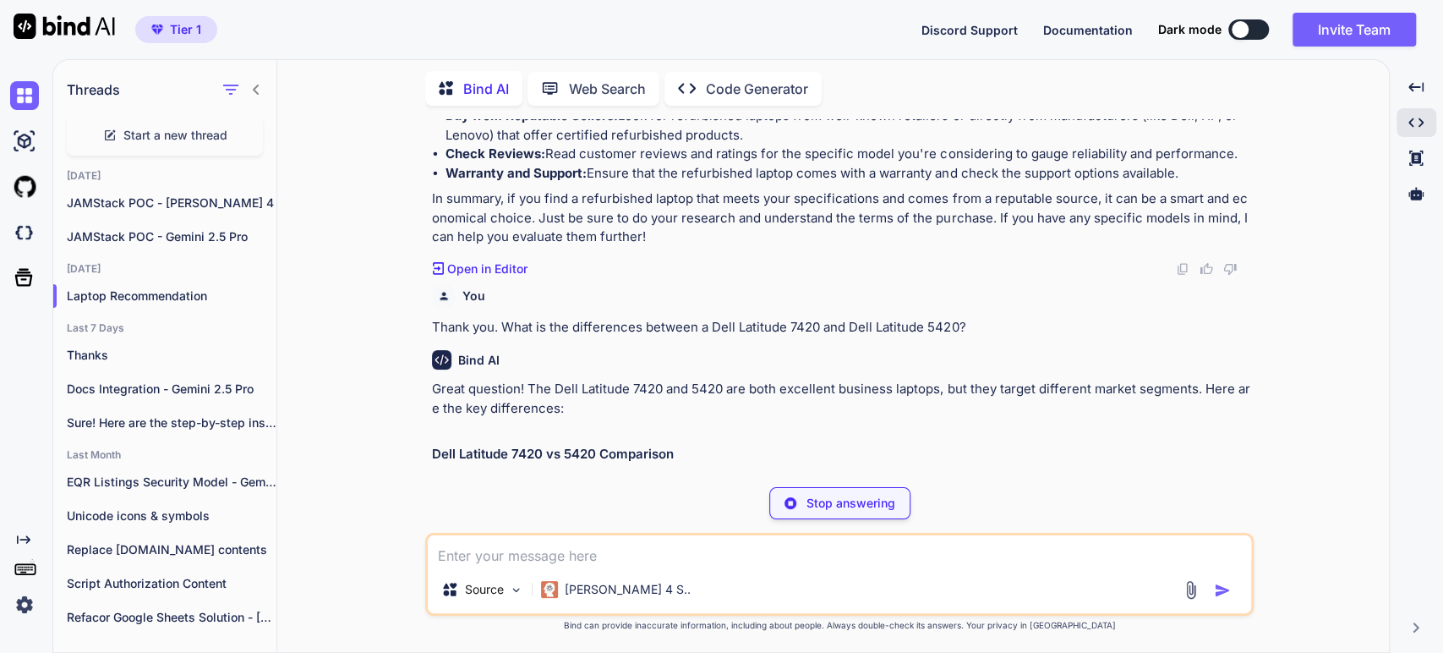
scroll to position [1790, 0]
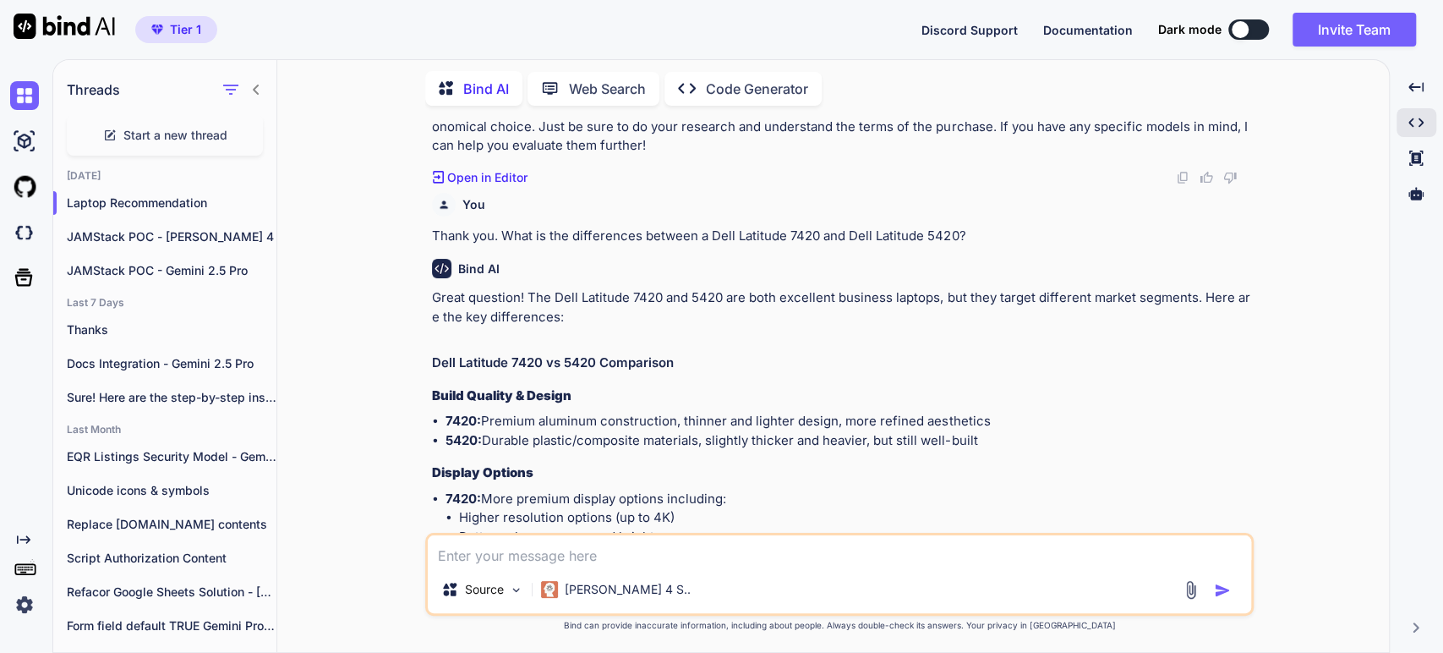
click at [767, 412] on li "7420: Premium aluminum construction, thinner and lighter design, more refined a…" at bounding box center [848, 421] width 805 height 19
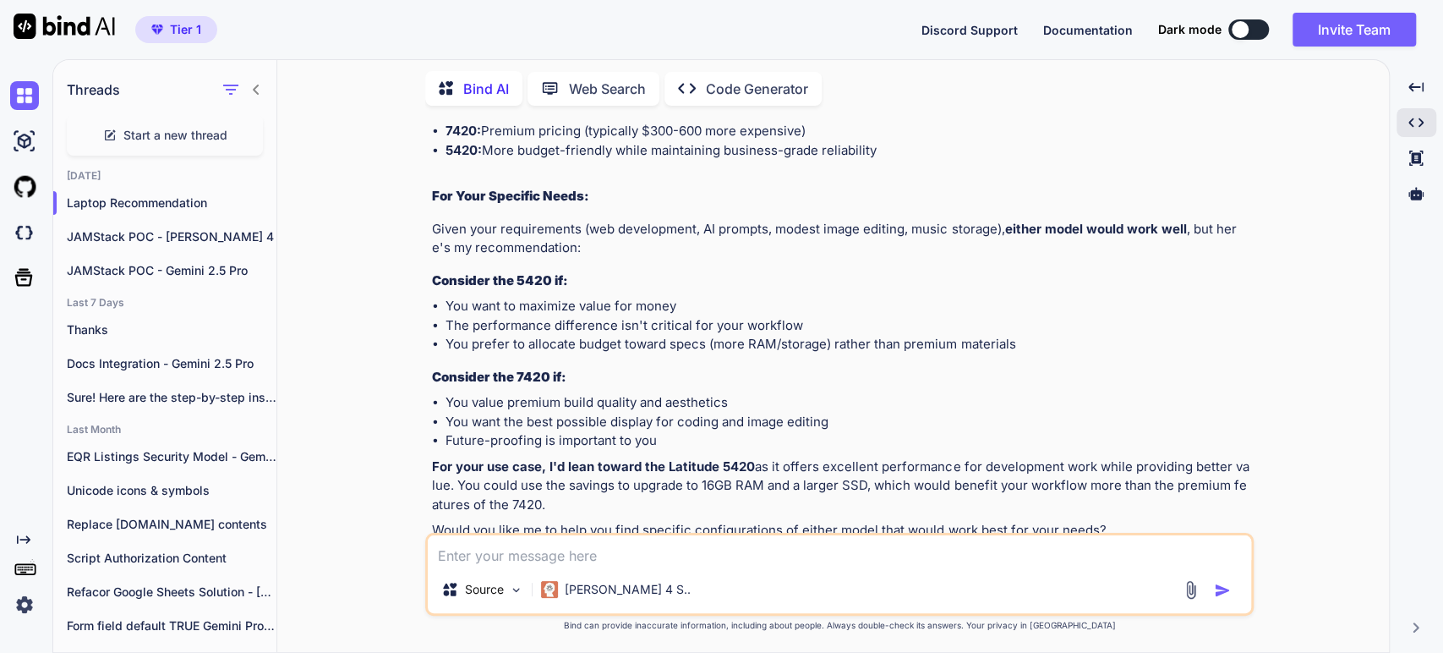
scroll to position [2448, 0]
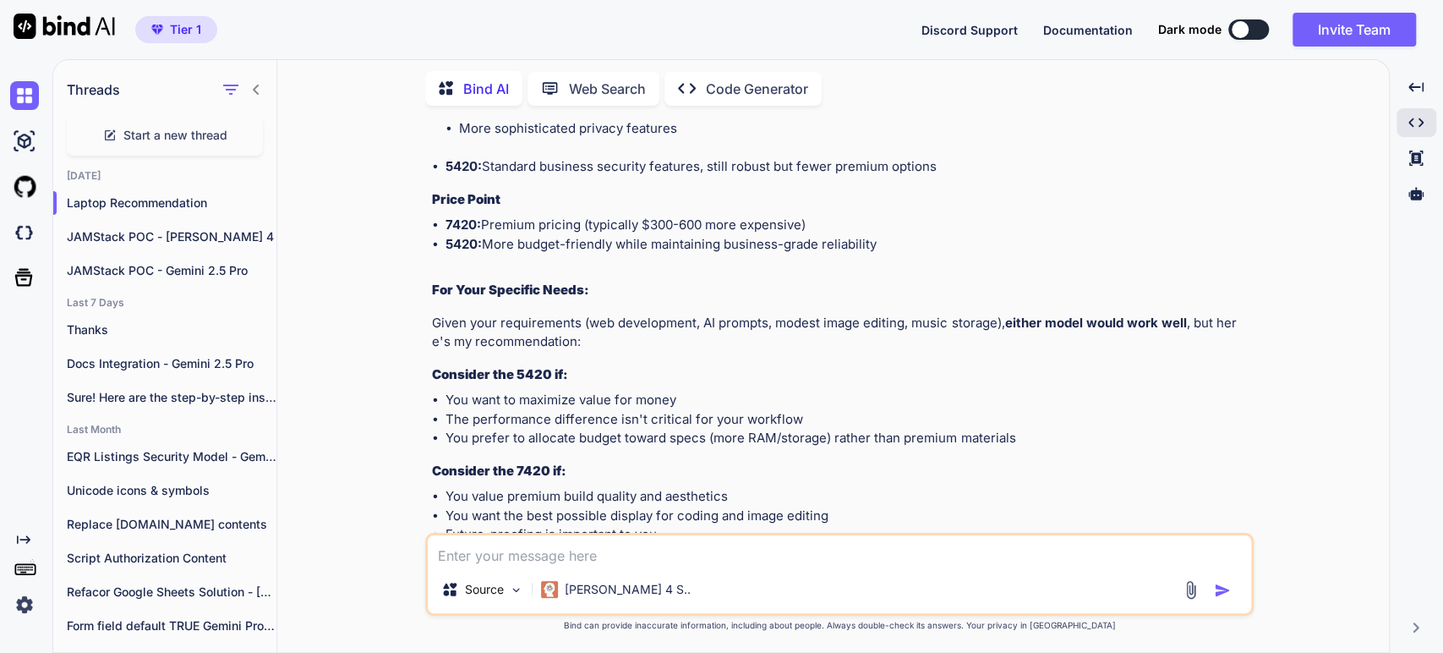
click at [671, 410] on li "The performance difference isn't critical for your workflow" at bounding box center [848, 419] width 805 height 19
click at [735, 429] on li "You prefer to allocate budget toward specs (more RAM/storage) rather than premi…" at bounding box center [848, 438] width 805 height 19
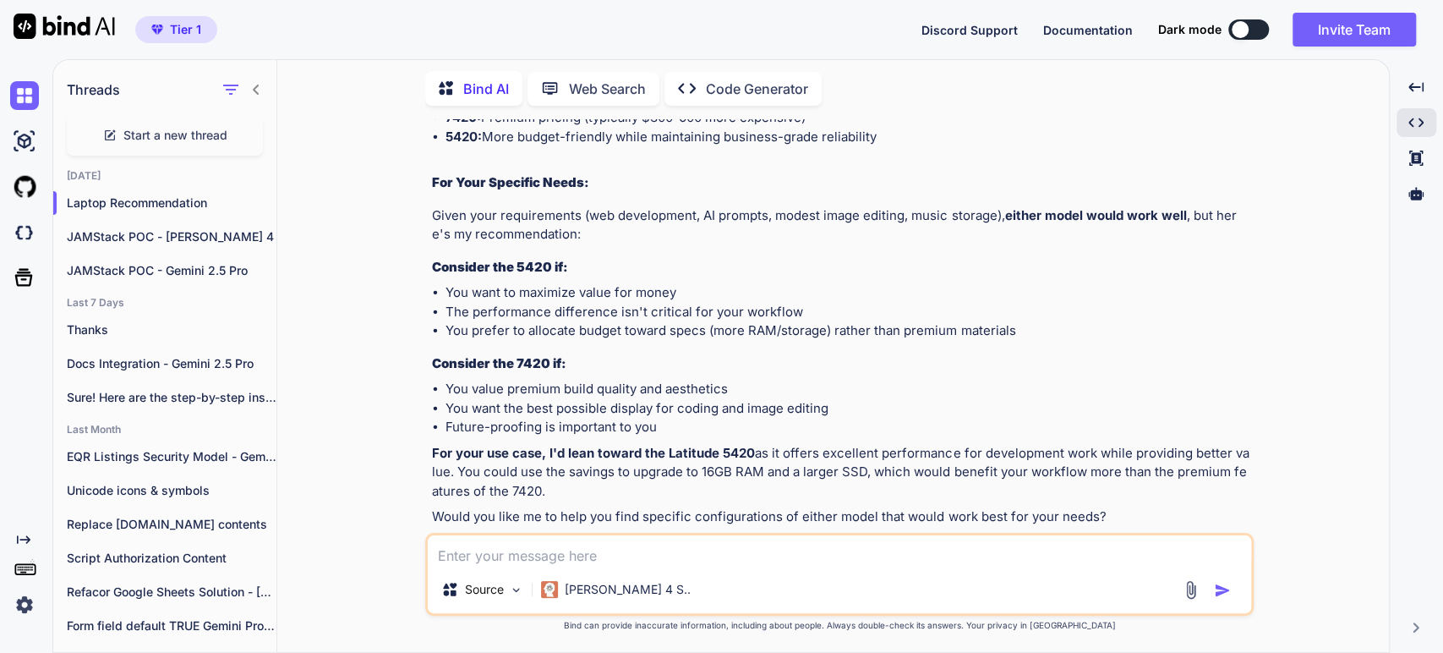
scroll to position [2560, 0]
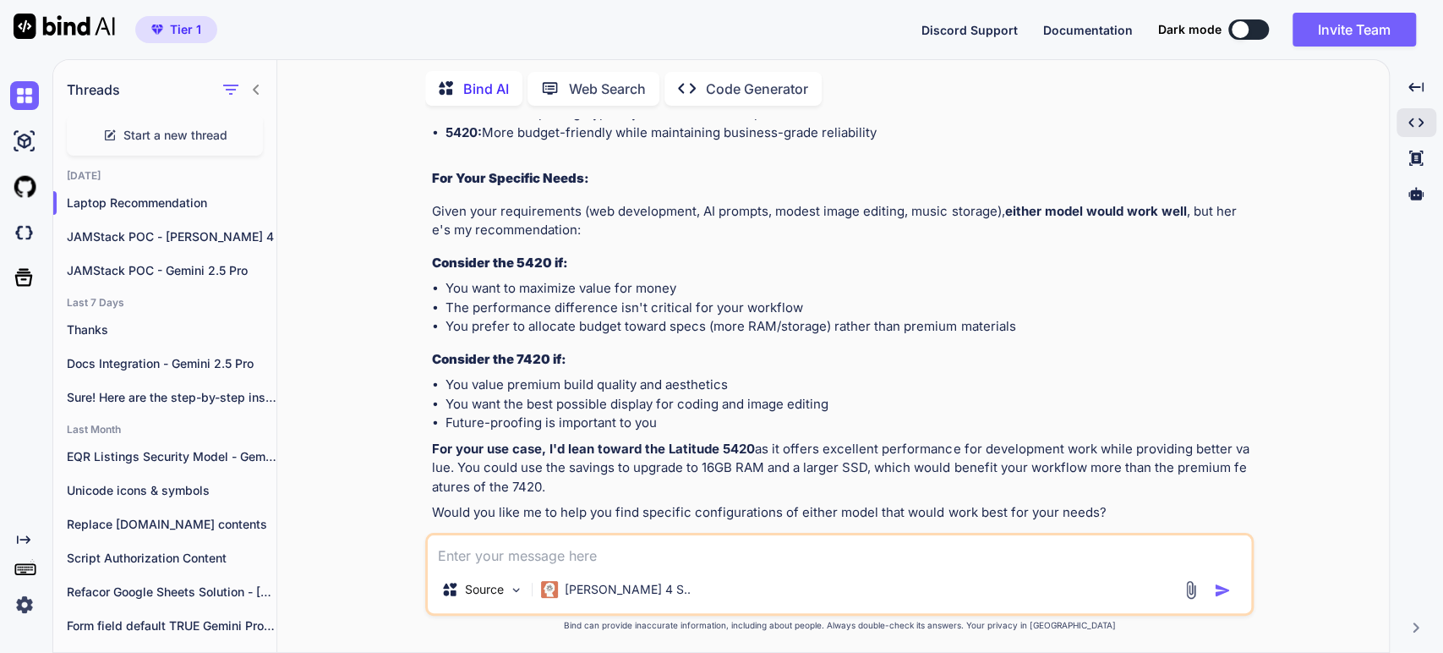
click at [492, 375] on li "You value premium build quality and aesthetics" at bounding box center [848, 384] width 805 height 19
click at [526, 395] on li "You want the best possible display for coding and image editing" at bounding box center [848, 404] width 805 height 19
click at [548, 414] on li "Future-proofing is important to you" at bounding box center [848, 423] width 805 height 19
click at [541, 441] on strong "For your use case, I'd lean toward the Latitude 5420" at bounding box center [593, 449] width 323 height 16
